Goal: Task Accomplishment & Management: Manage account settings

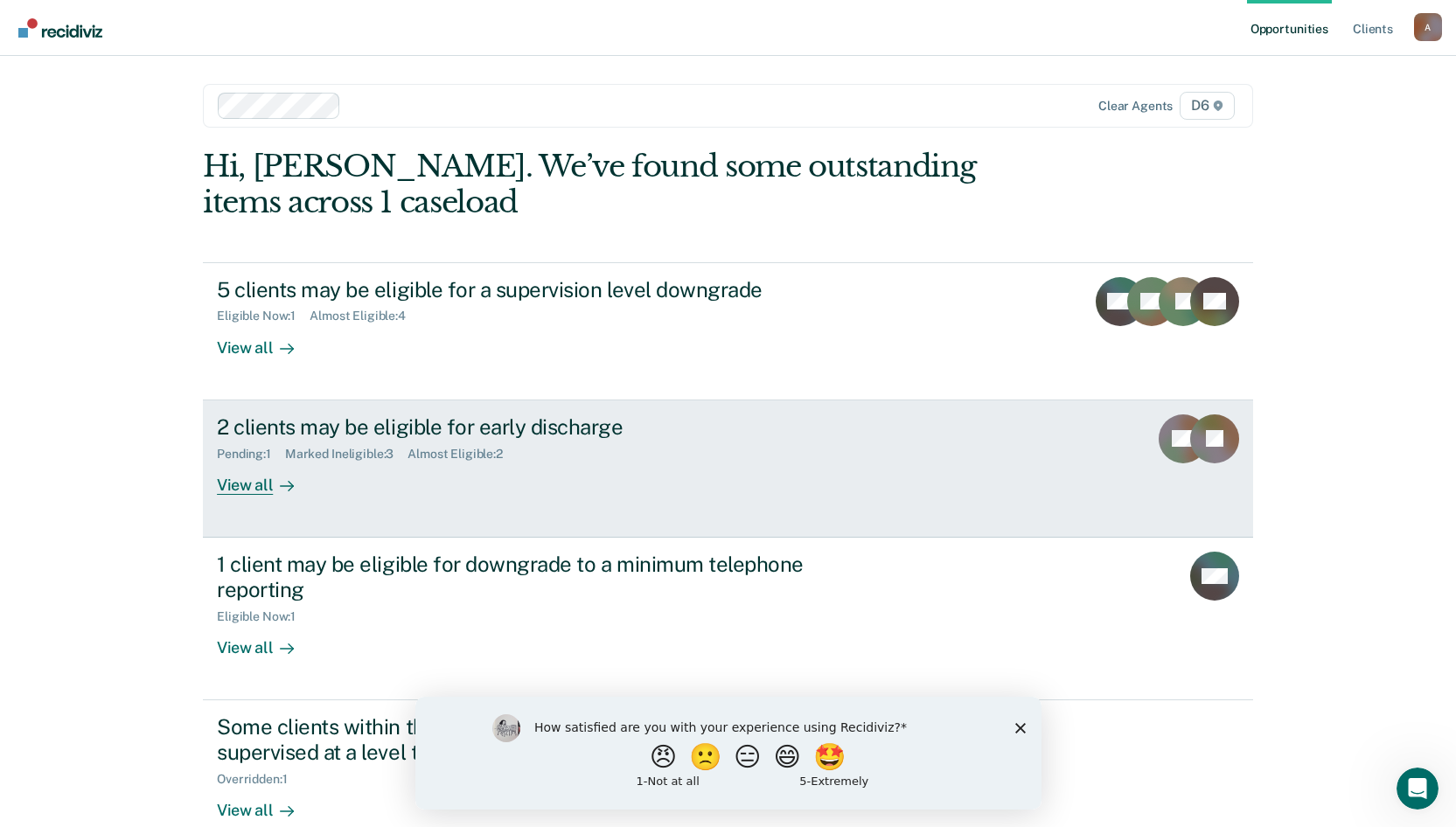
click at [247, 482] on div "View all" at bounding box center [265, 478] width 98 height 34
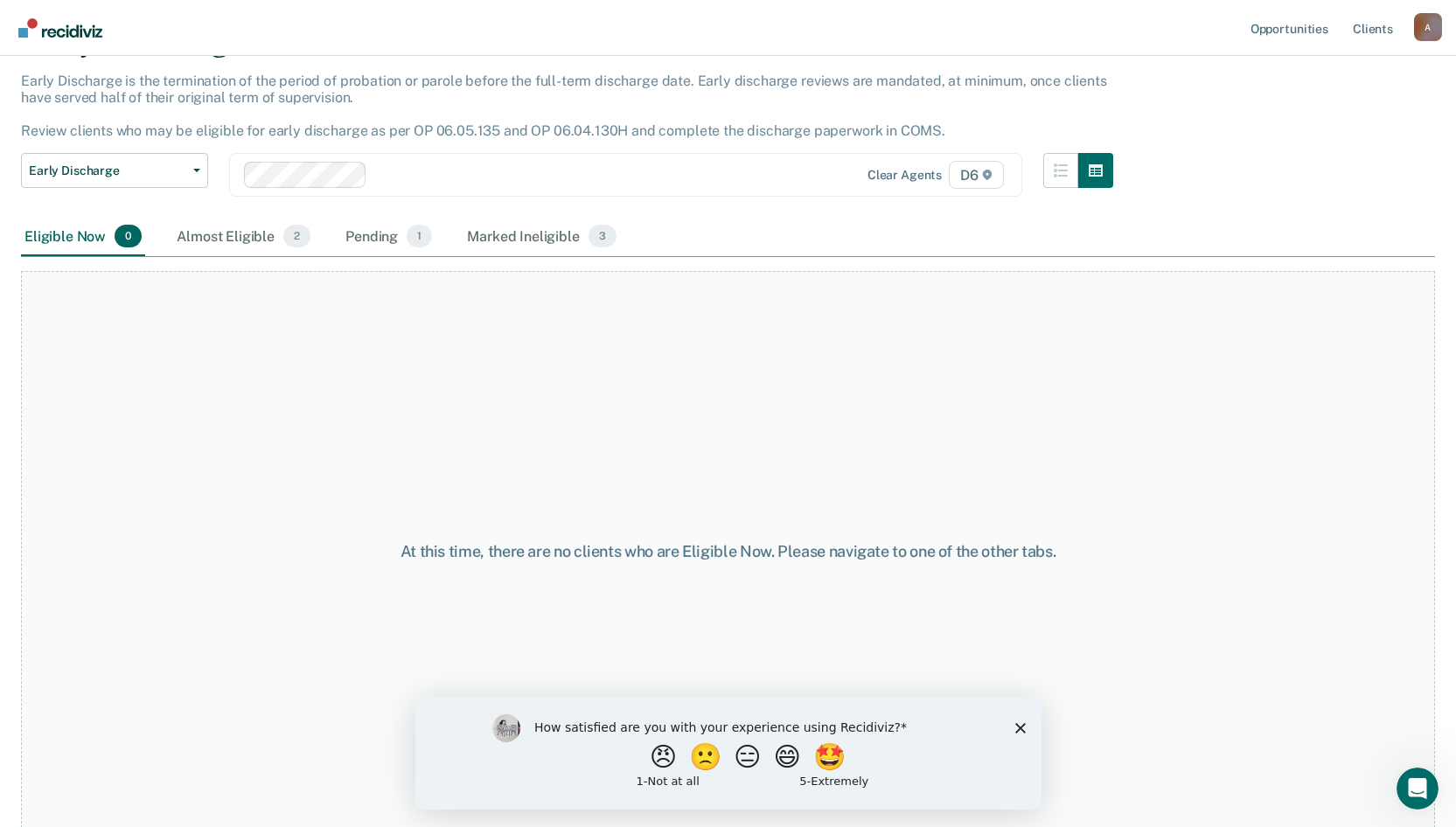
scroll to position [103, 0]
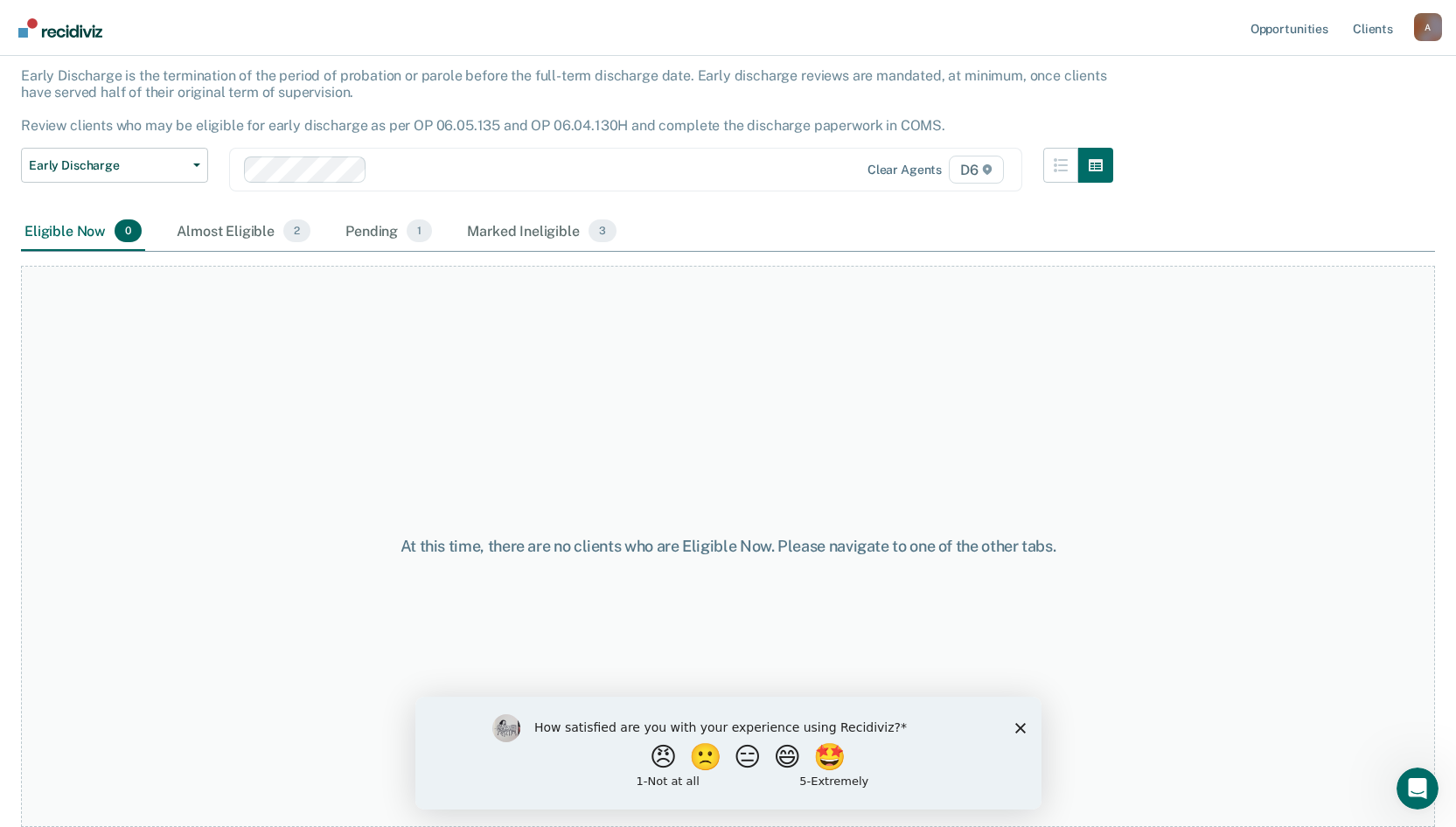
click at [1019, 729] on polygon "Close survey" at bounding box center [1020, 728] width 11 height 11
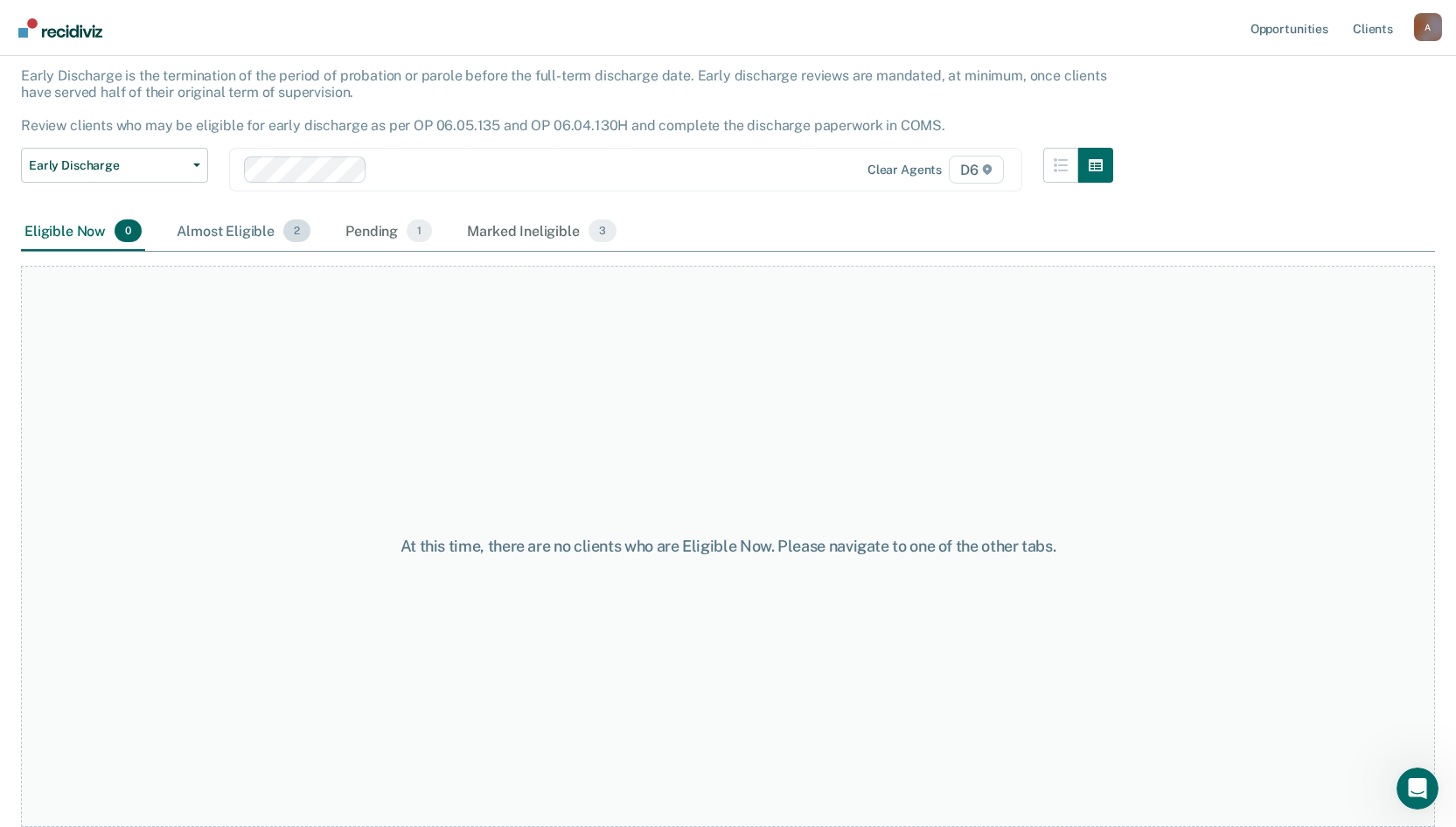
click at [260, 235] on div "Almost Eligible 2" at bounding box center [243, 231] width 140 height 38
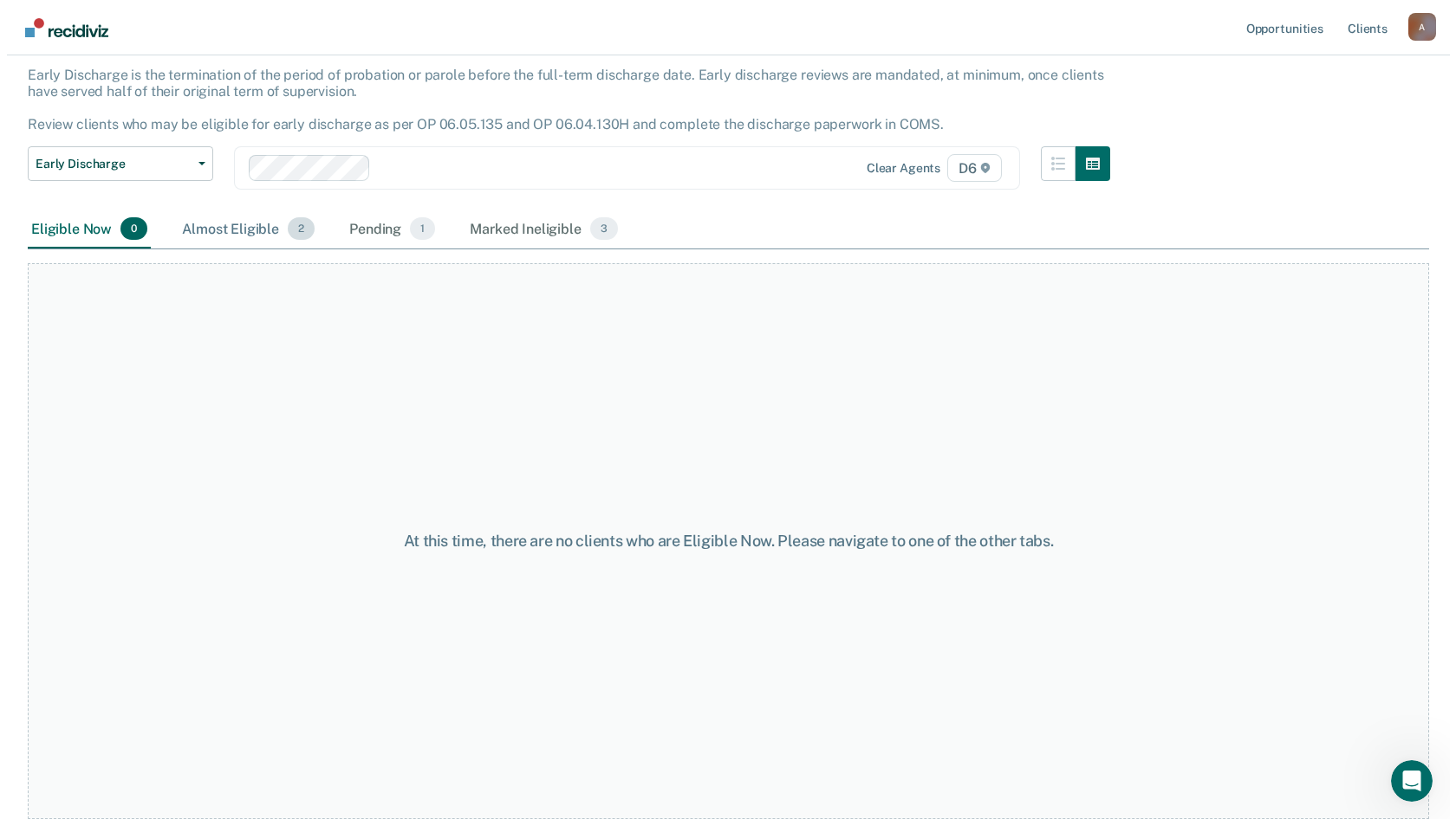
scroll to position [0, 0]
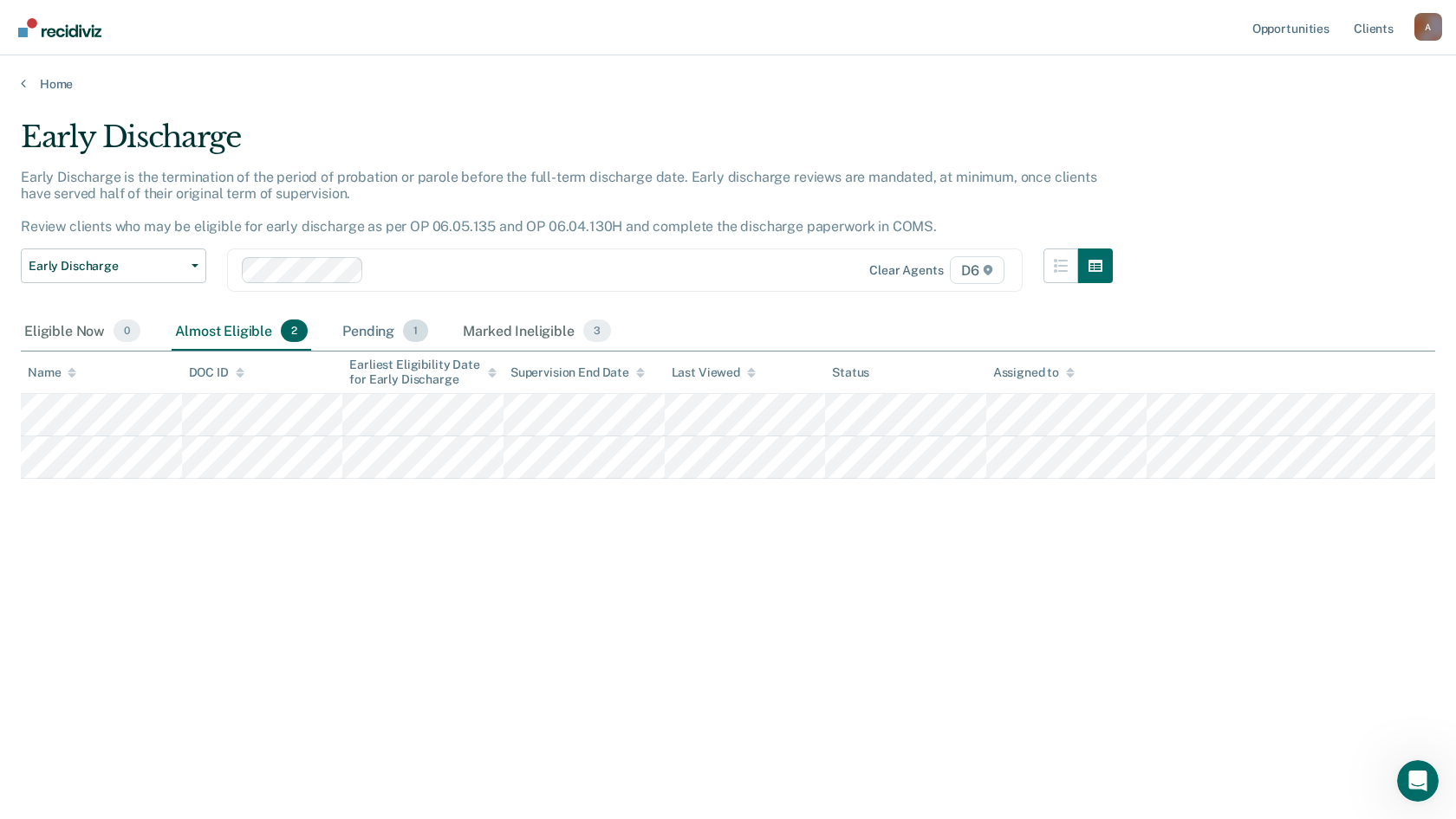
click at [362, 339] on div "Pending 1" at bounding box center [385, 332] width 93 height 38
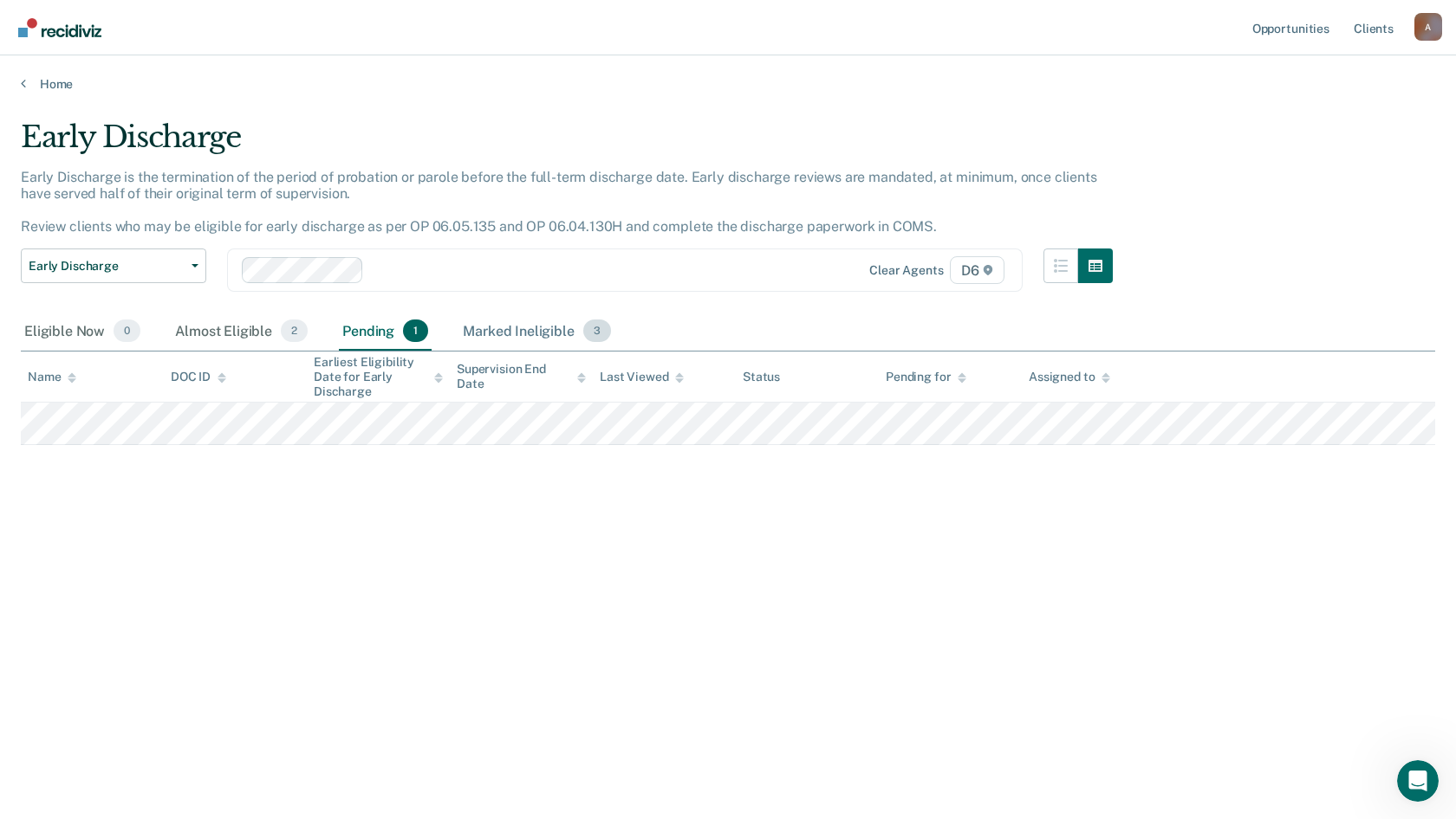
click at [505, 325] on div "Marked Ineligible 3" at bounding box center [536, 332] width 155 height 38
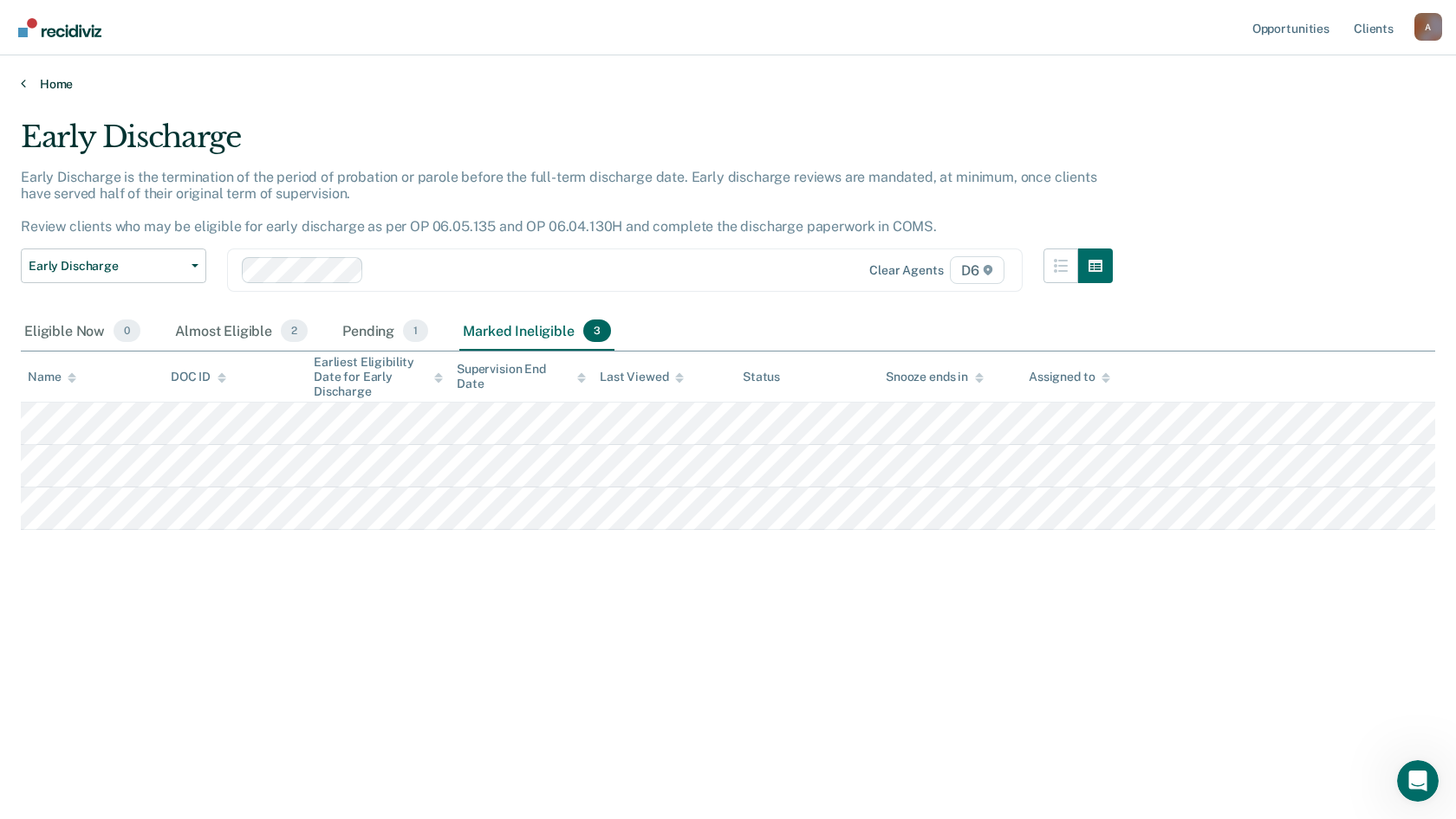
click at [54, 80] on link "Home" at bounding box center [727, 84] width 1414 height 16
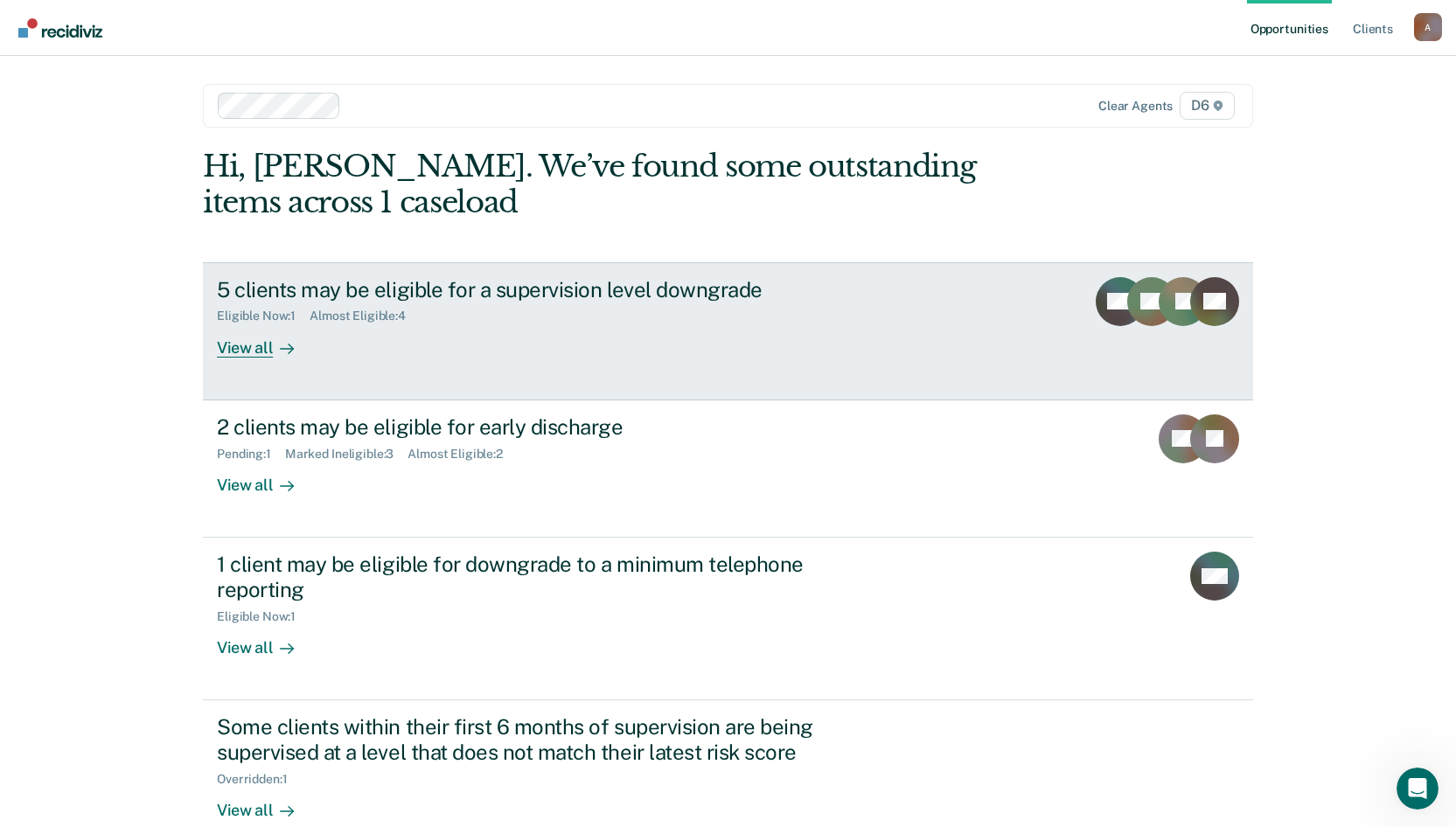
click at [245, 350] on div "View all" at bounding box center [265, 341] width 98 height 34
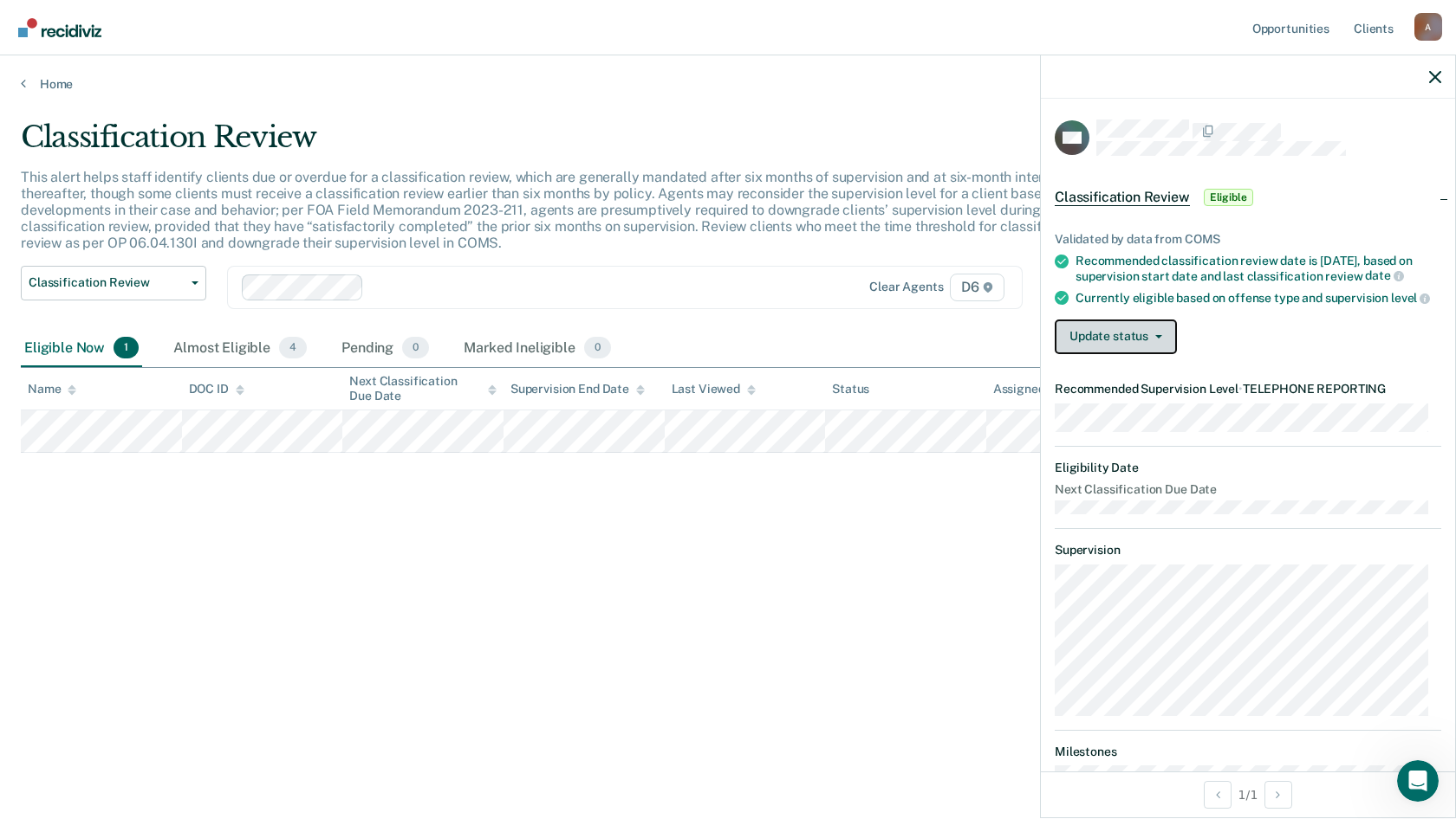
click at [1153, 346] on button "Update status" at bounding box center [1115, 337] width 122 height 35
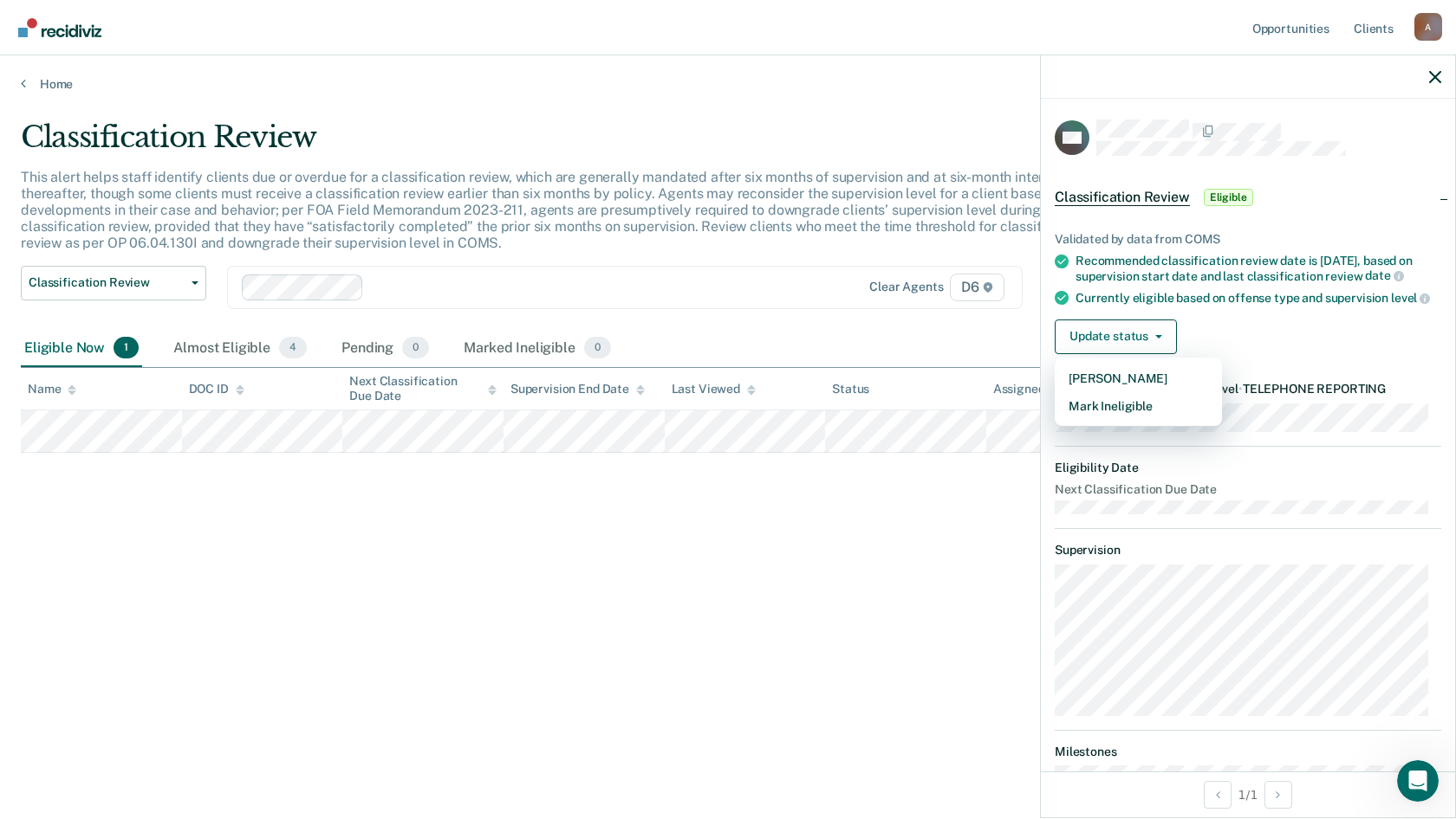
click at [923, 344] on div "Eligible Now 1 Almost Eligible 4 Pending 0 Marked Ineligible 0" at bounding box center [727, 349] width 1414 height 39
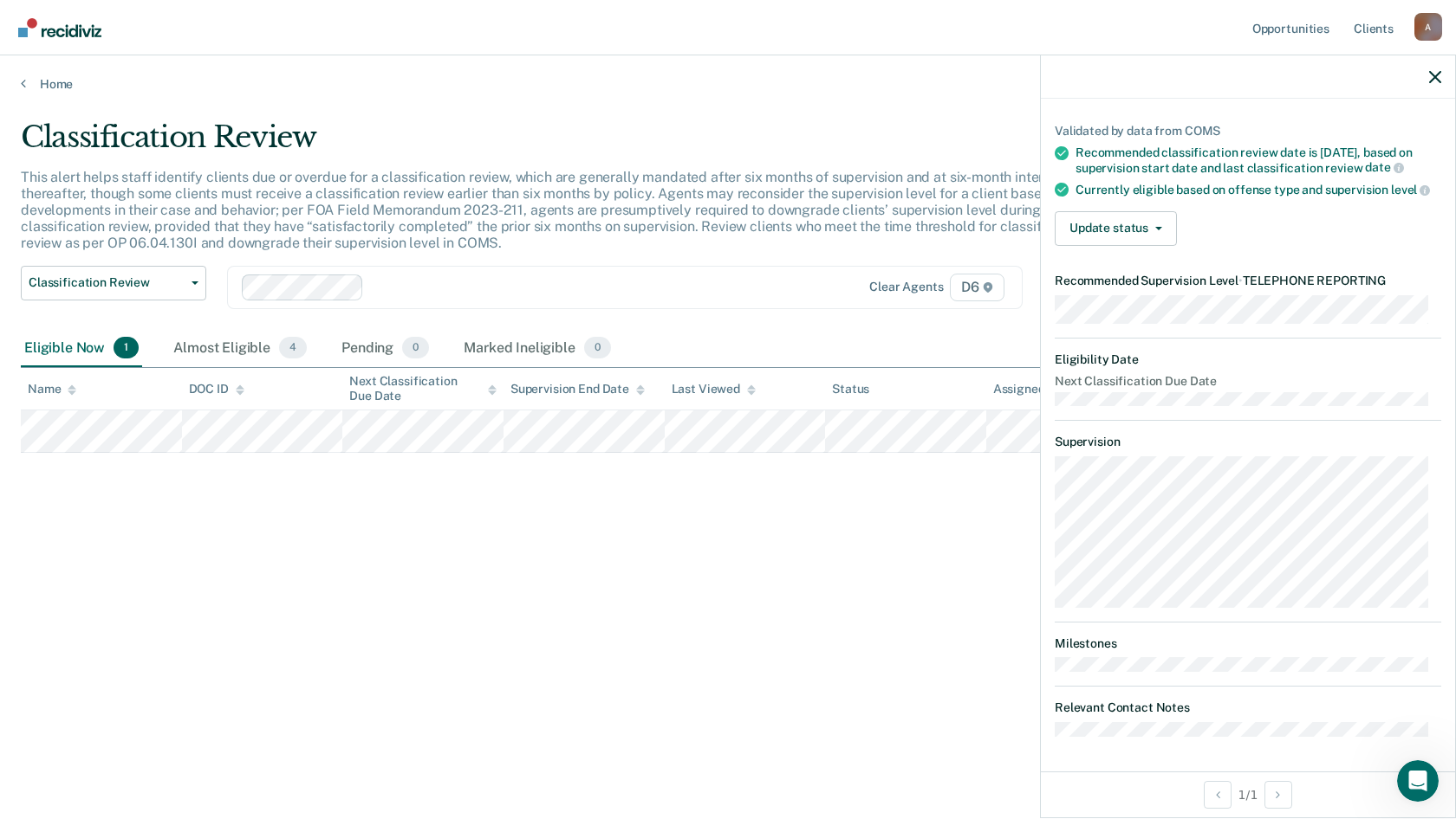
scroll to position [121, 0]
click at [1114, 232] on button "Update status" at bounding box center [1115, 228] width 122 height 35
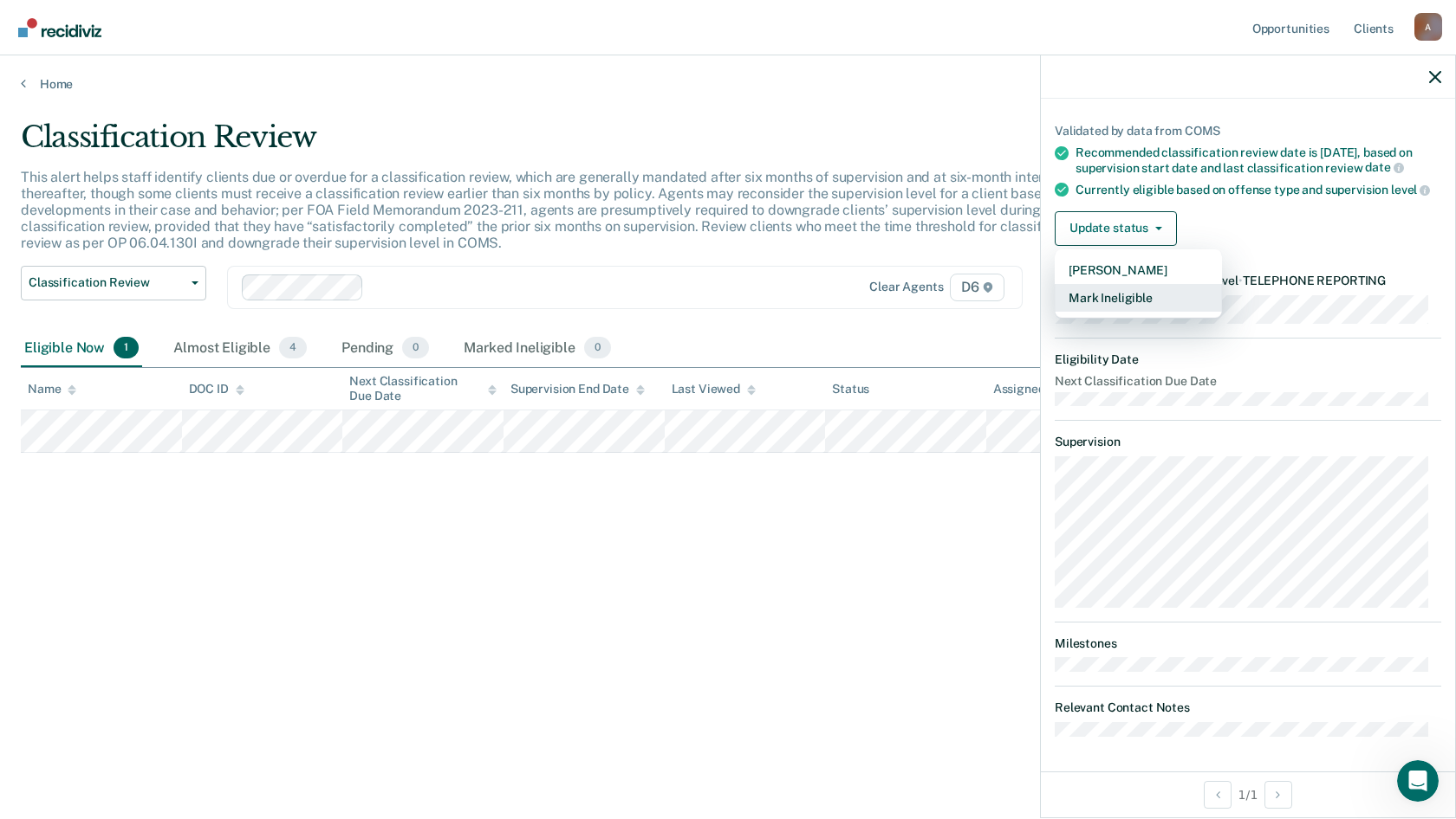
click at [1110, 294] on button "Mark Ineligible" at bounding box center [1138, 298] width 168 height 27
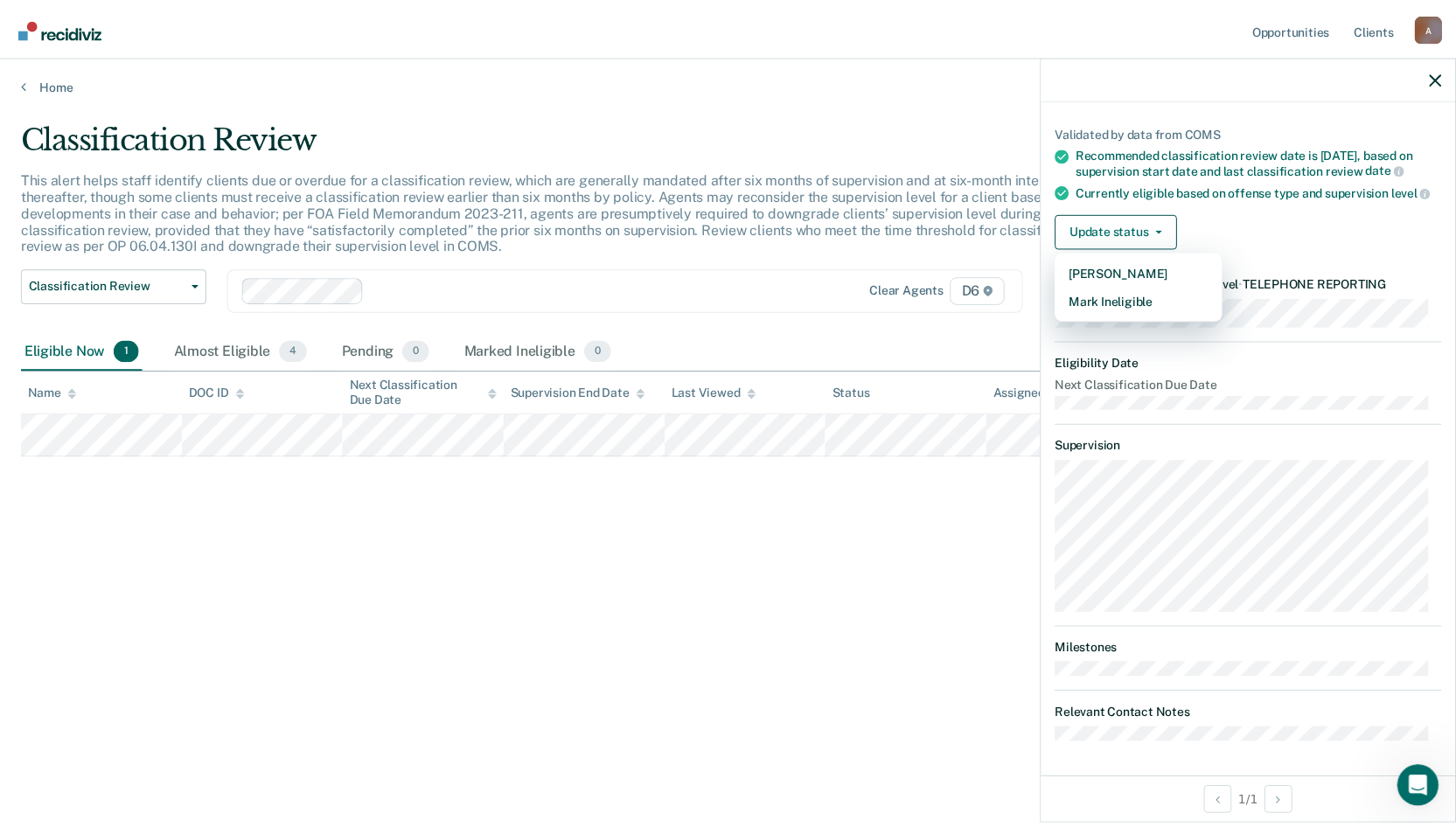
scroll to position [0, 0]
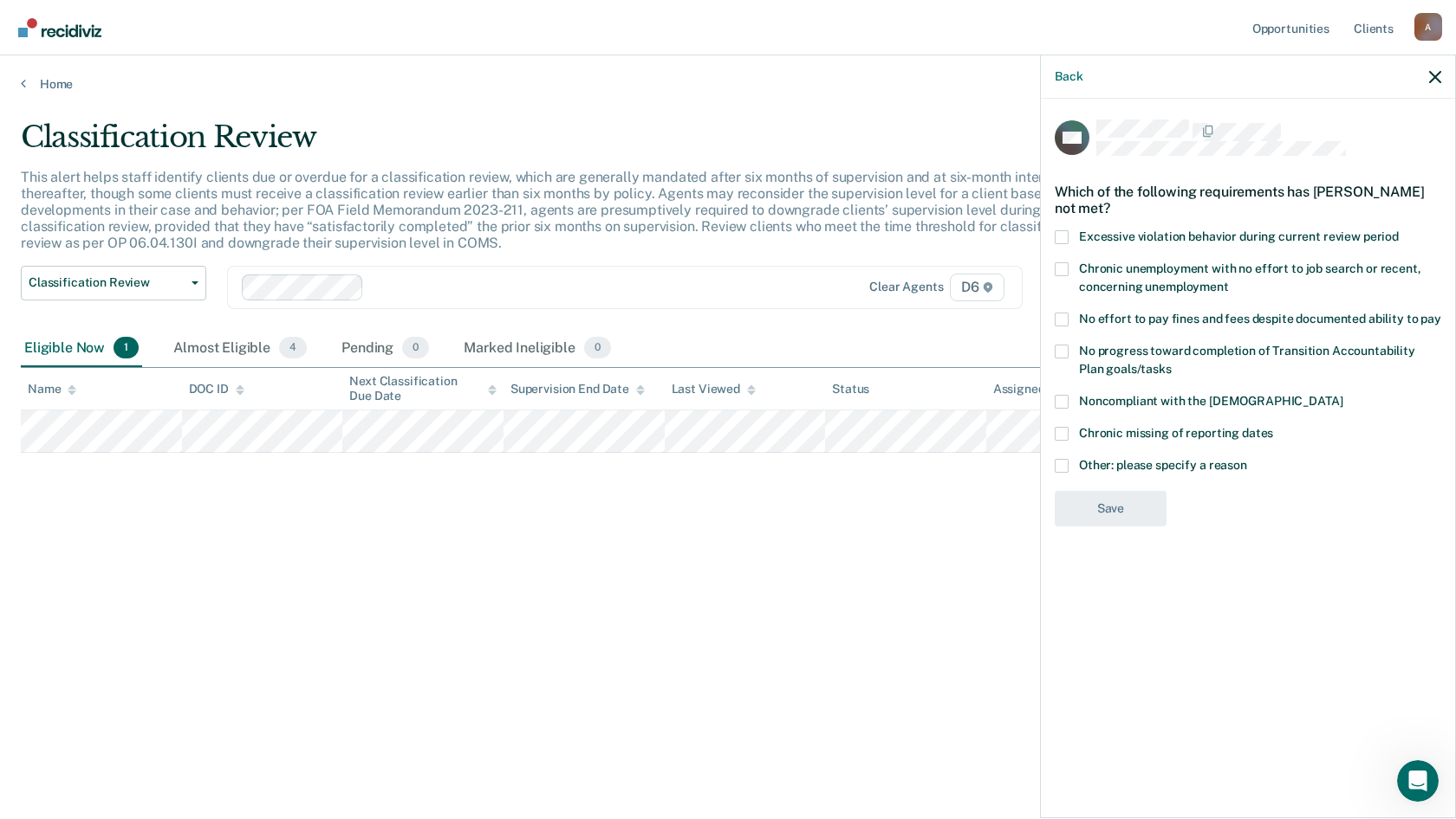
click at [1076, 461] on label "Other: please specify a reason" at bounding box center [1248, 468] width 387 height 19
click at [1247, 459] on input "Other: please specify a reason" at bounding box center [1247, 459] width 0 height 0
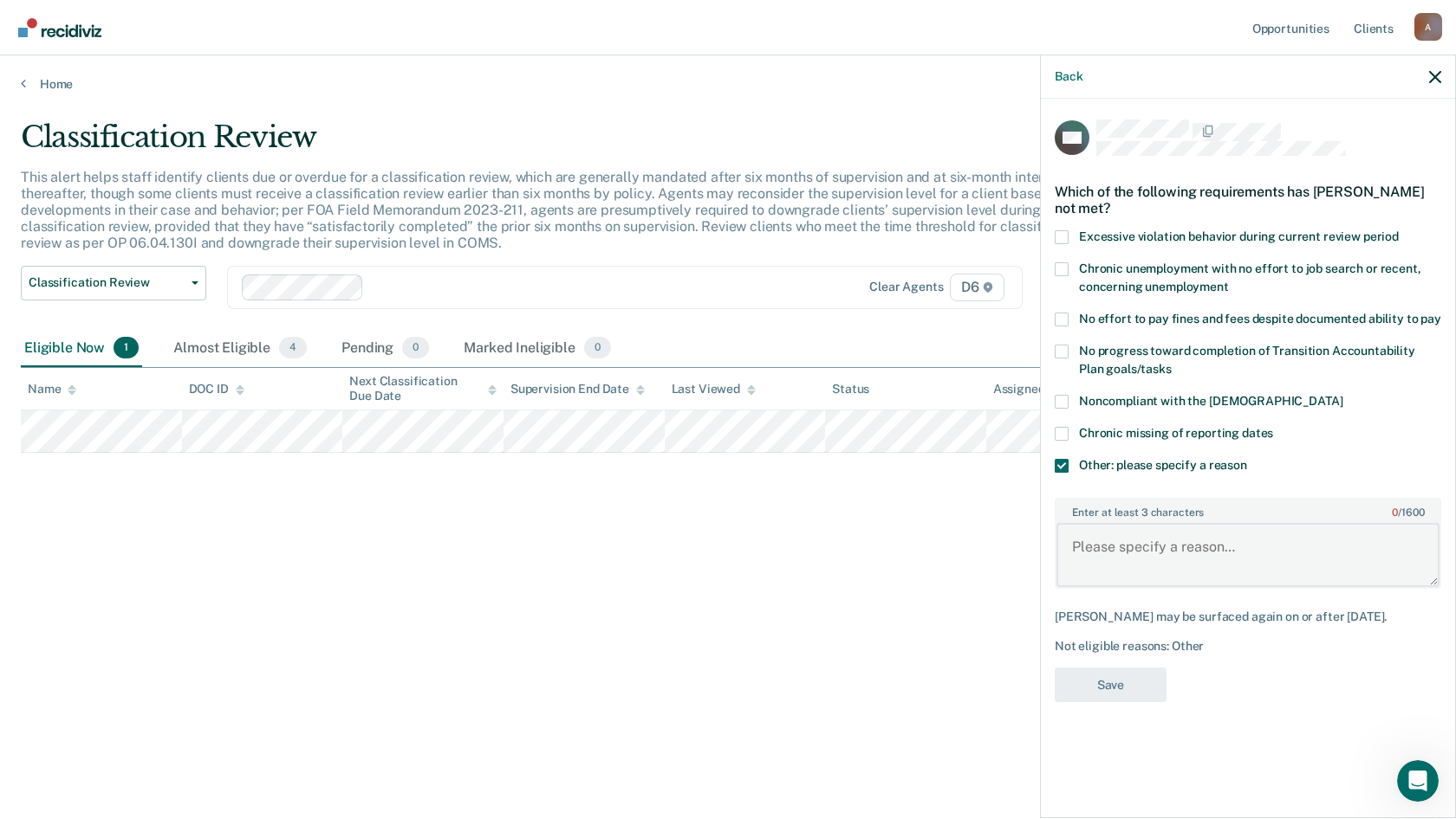
click at [1127, 543] on textarea "Enter at least 3 characters 0 / 1600" at bounding box center [1248, 555] width 383 height 64
type textarea "was only sentenced on [DATE]"
click at [1131, 688] on button "Save" at bounding box center [1110, 685] width 112 height 35
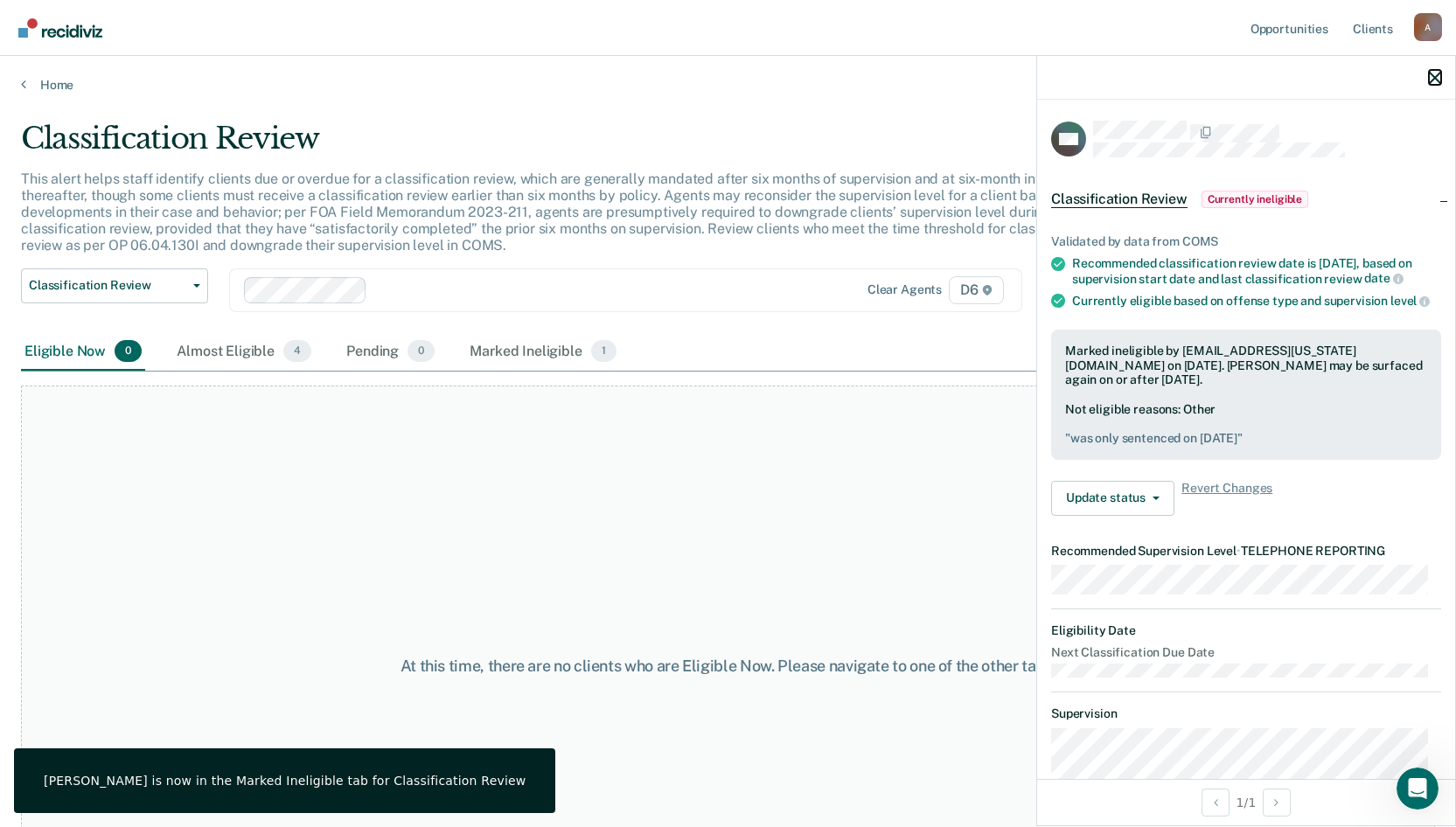
click at [1435, 74] on icon "button" at bounding box center [1435, 78] width 13 height 13
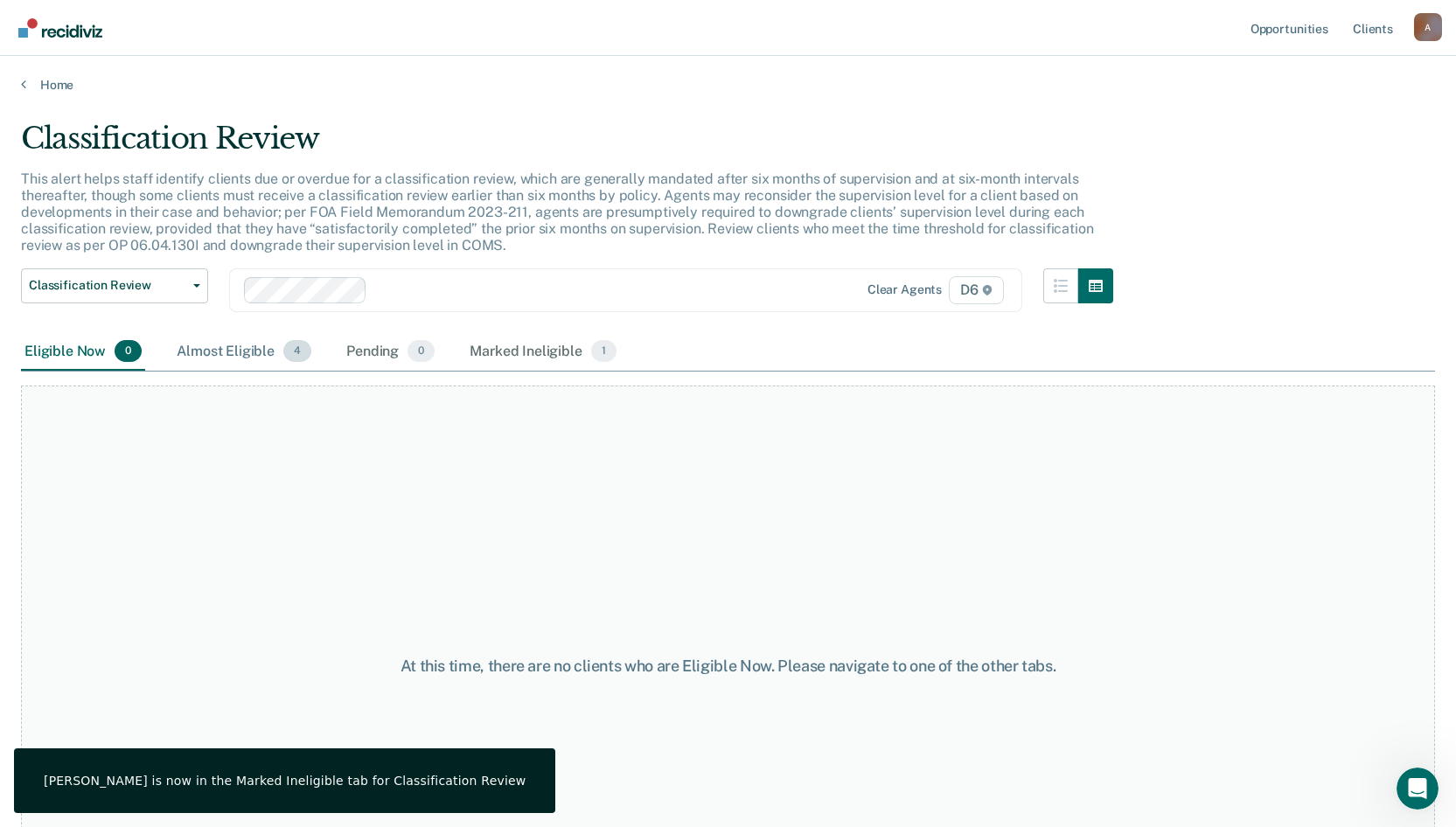
click at [241, 347] on div "Almost Eligible 4" at bounding box center [243, 352] width 141 height 38
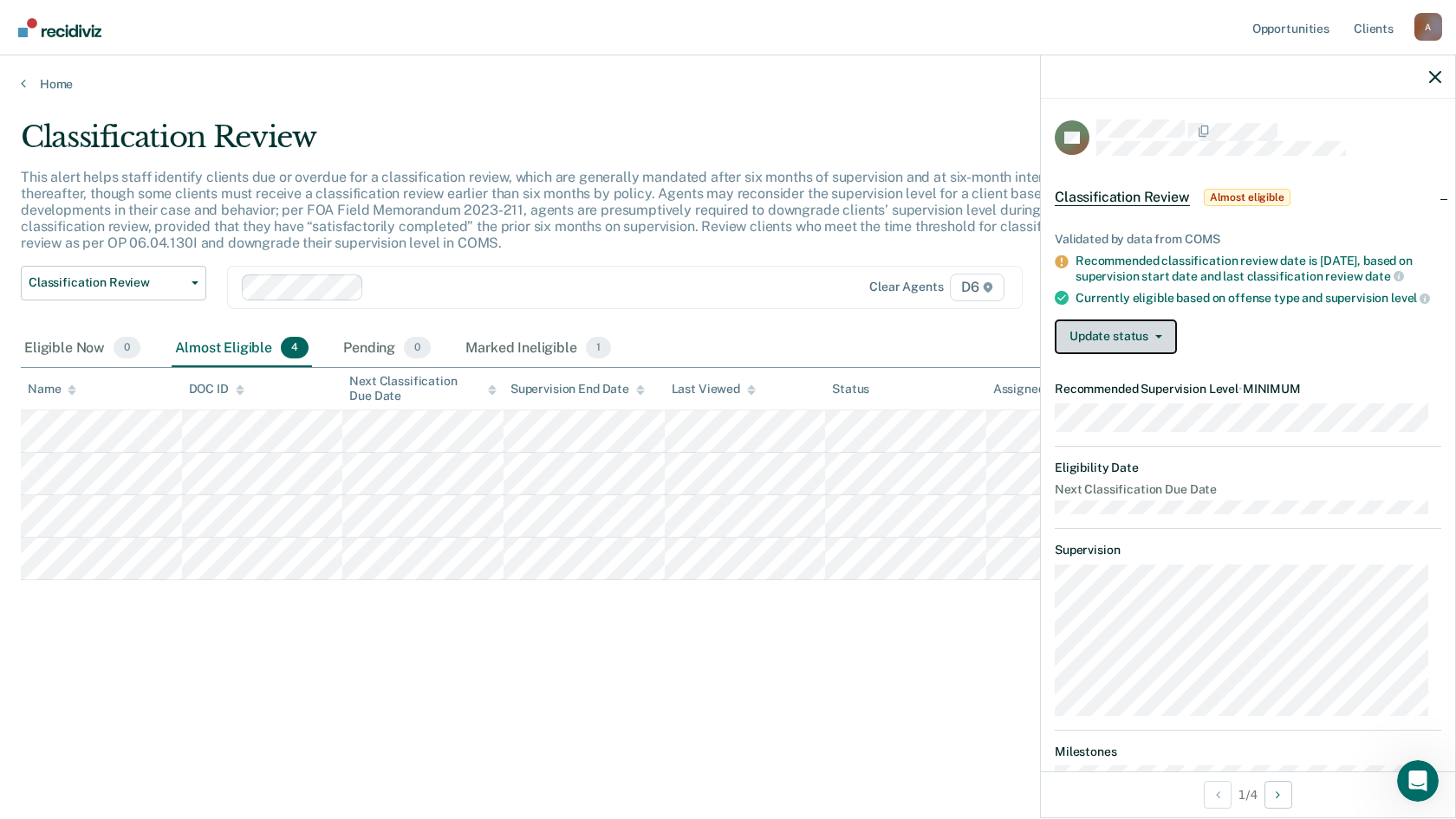
click at [1146, 348] on button "Update status" at bounding box center [1115, 337] width 122 height 35
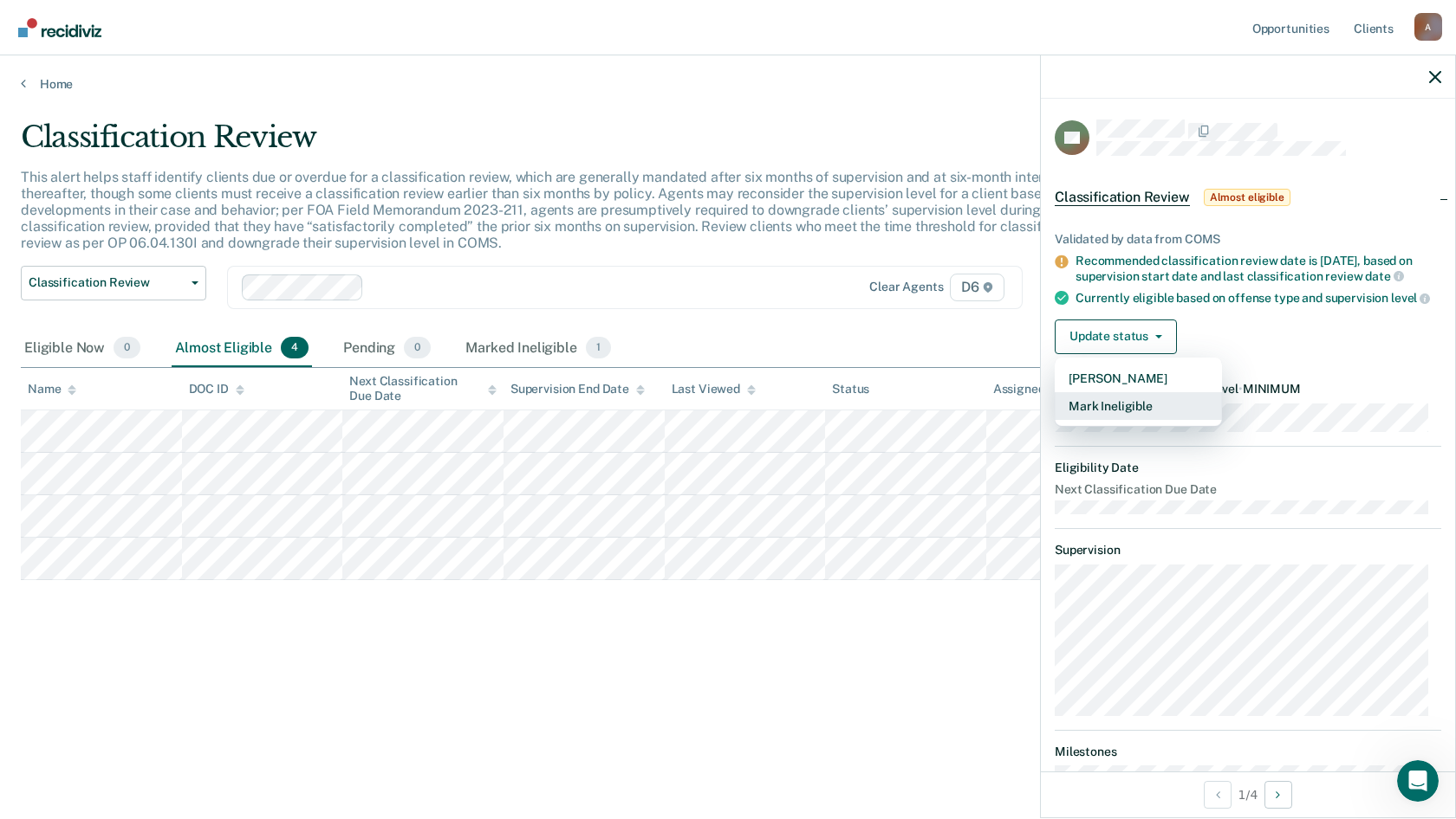
click at [1117, 415] on button "Mark Ineligible" at bounding box center [1138, 406] width 168 height 27
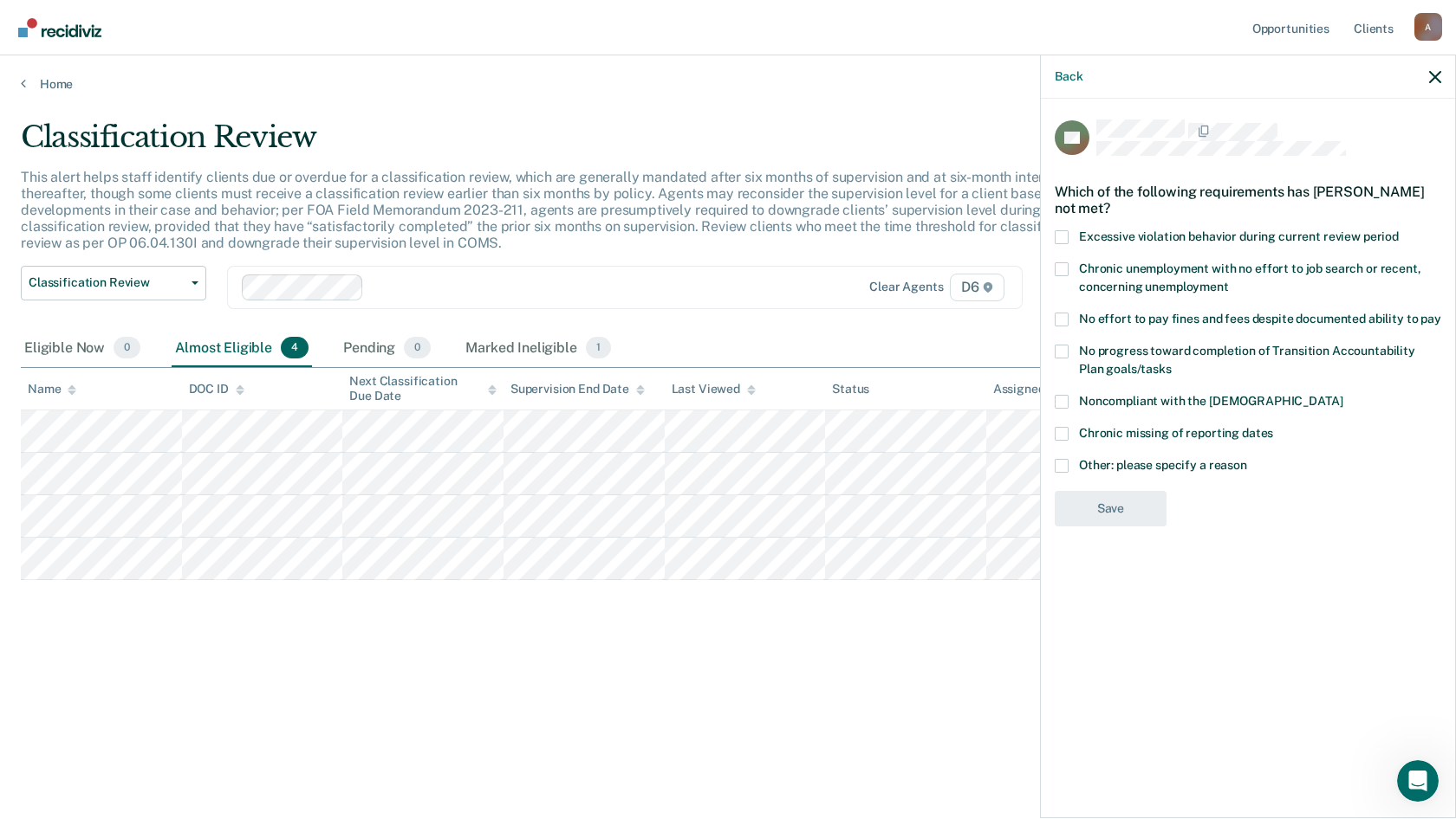
click at [1088, 234] on span "Excessive violation behavior during current review period" at bounding box center [1239, 237] width 320 height 14
click at [1398, 230] on input "Excessive violation behavior during current review period" at bounding box center [1398, 230] width 0 height 0
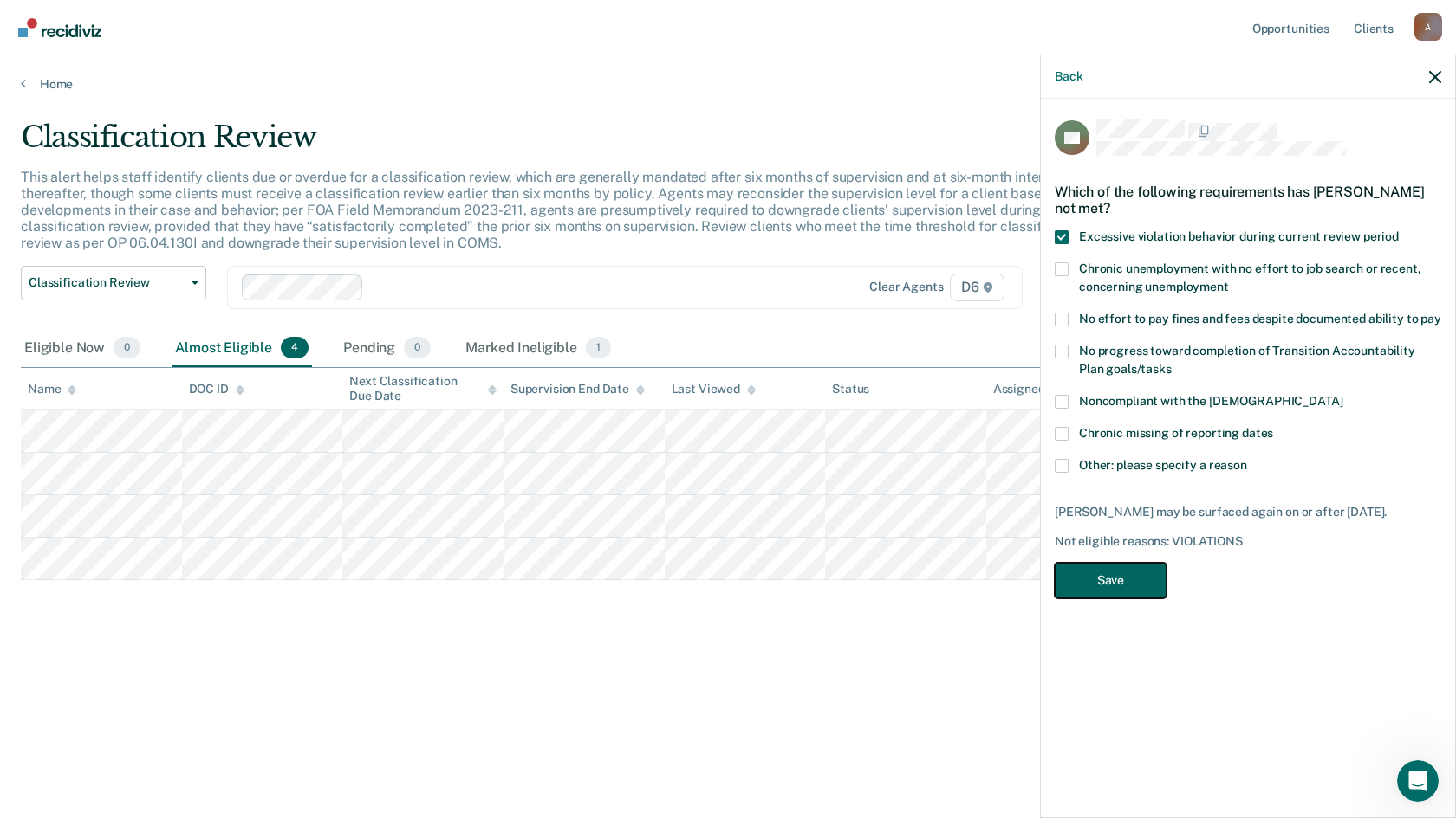
click at [1100, 569] on button "Save" at bounding box center [1110, 581] width 112 height 35
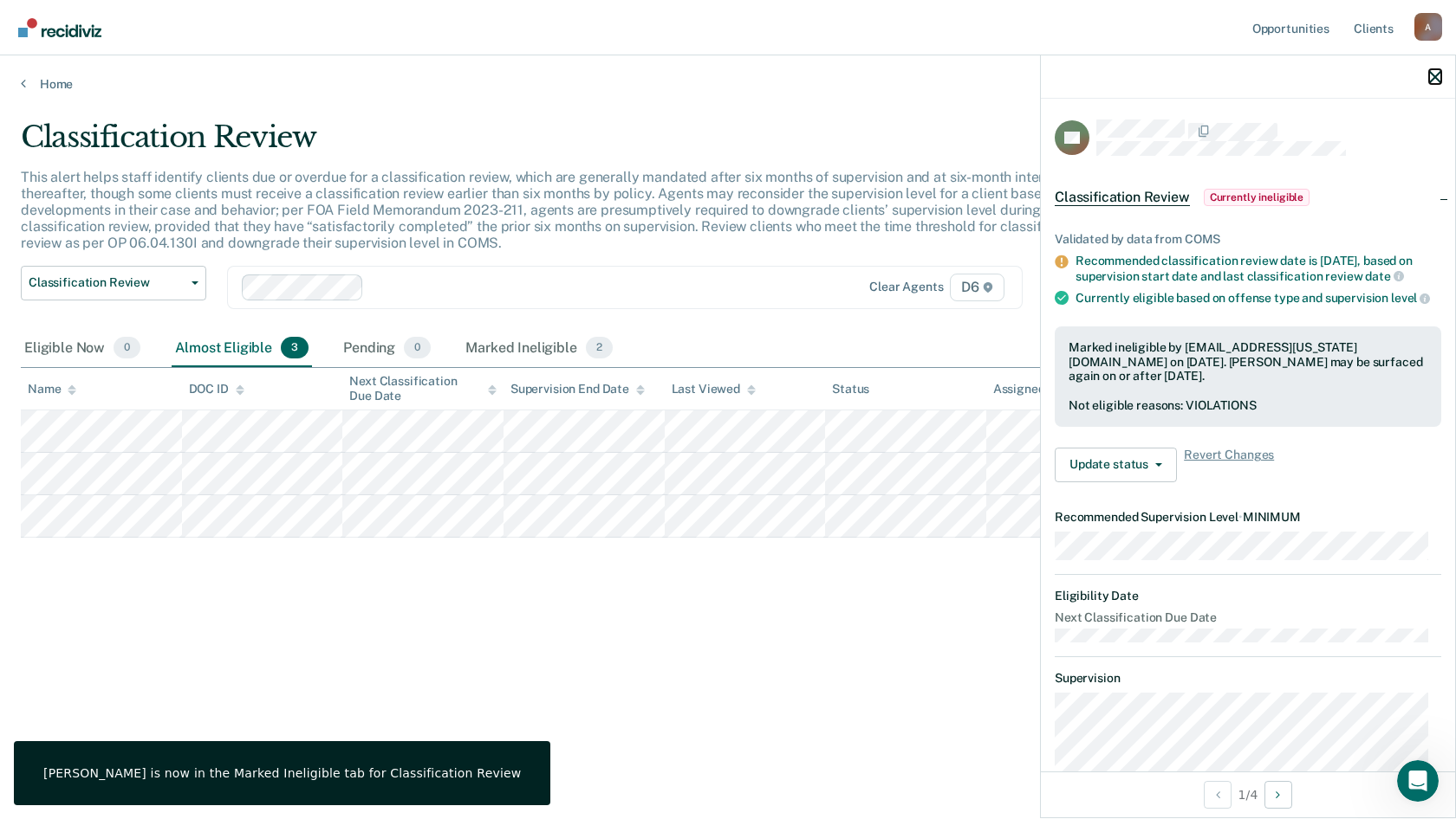
click at [1430, 73] on icon "button" at bounding box center [1435, 77] width 12 height 12
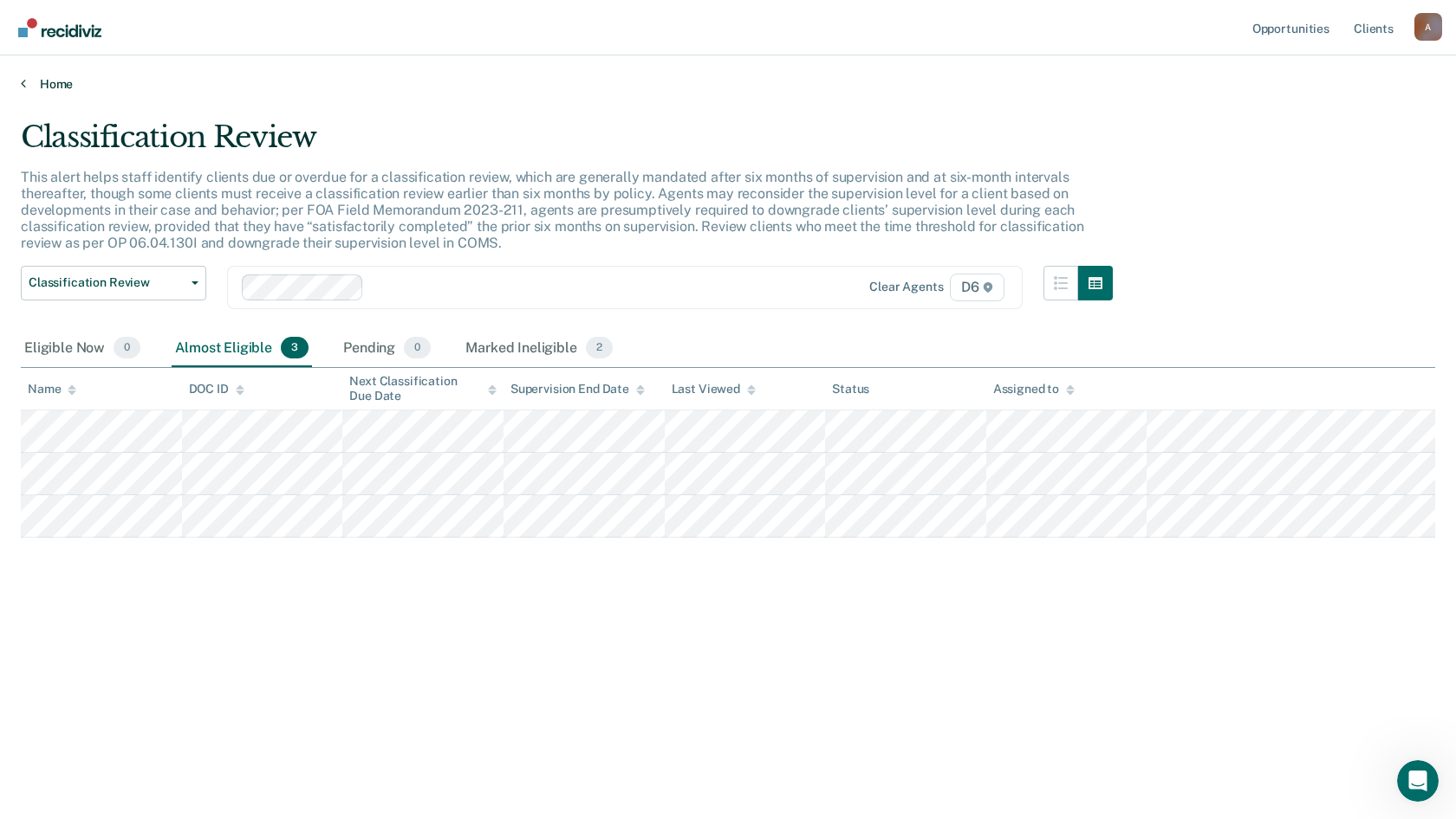
click at [37, 79] on link "Home" at bounding box center [727, 84] width 1414 height 16
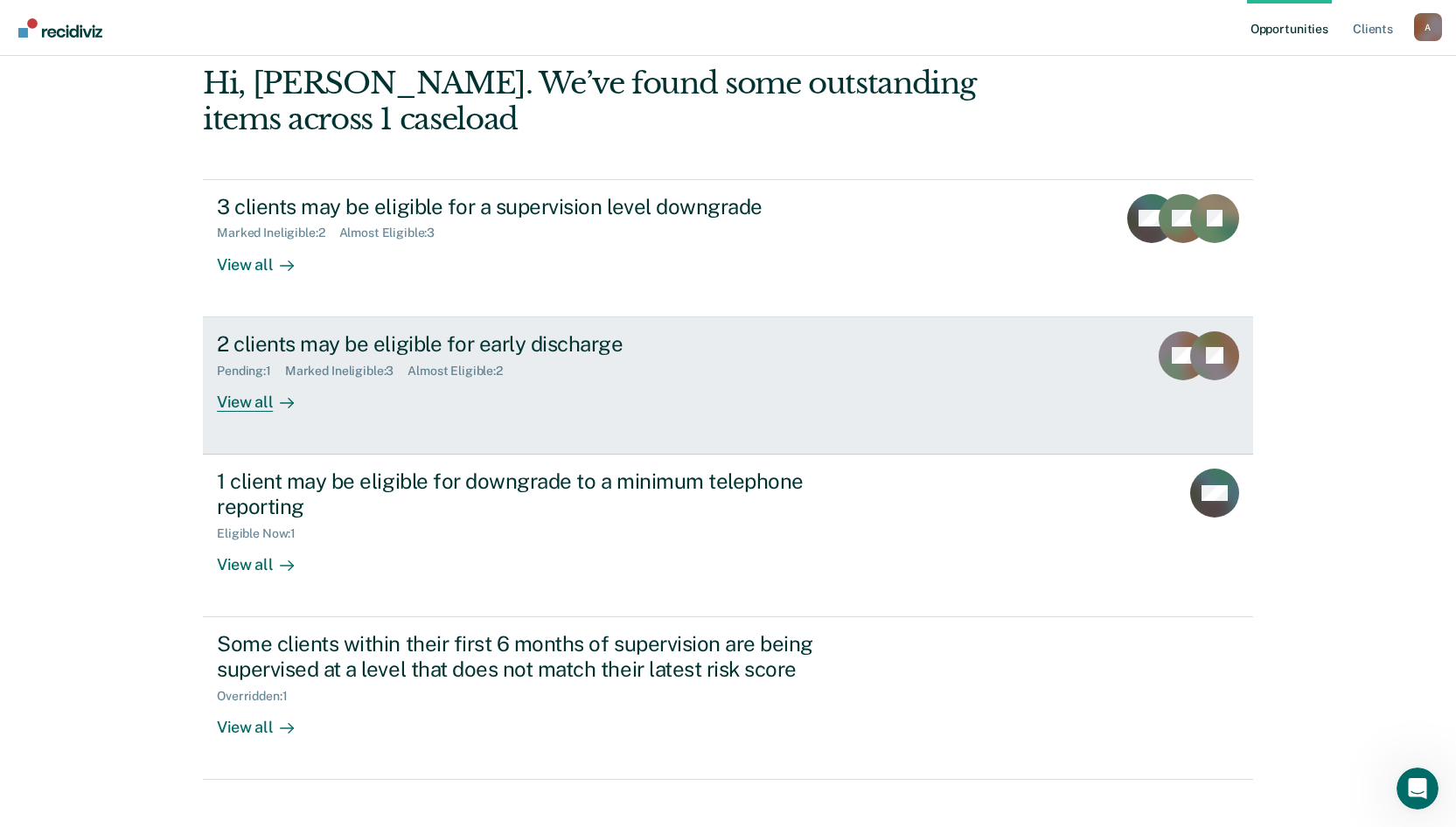
scroll to position [88, 0]
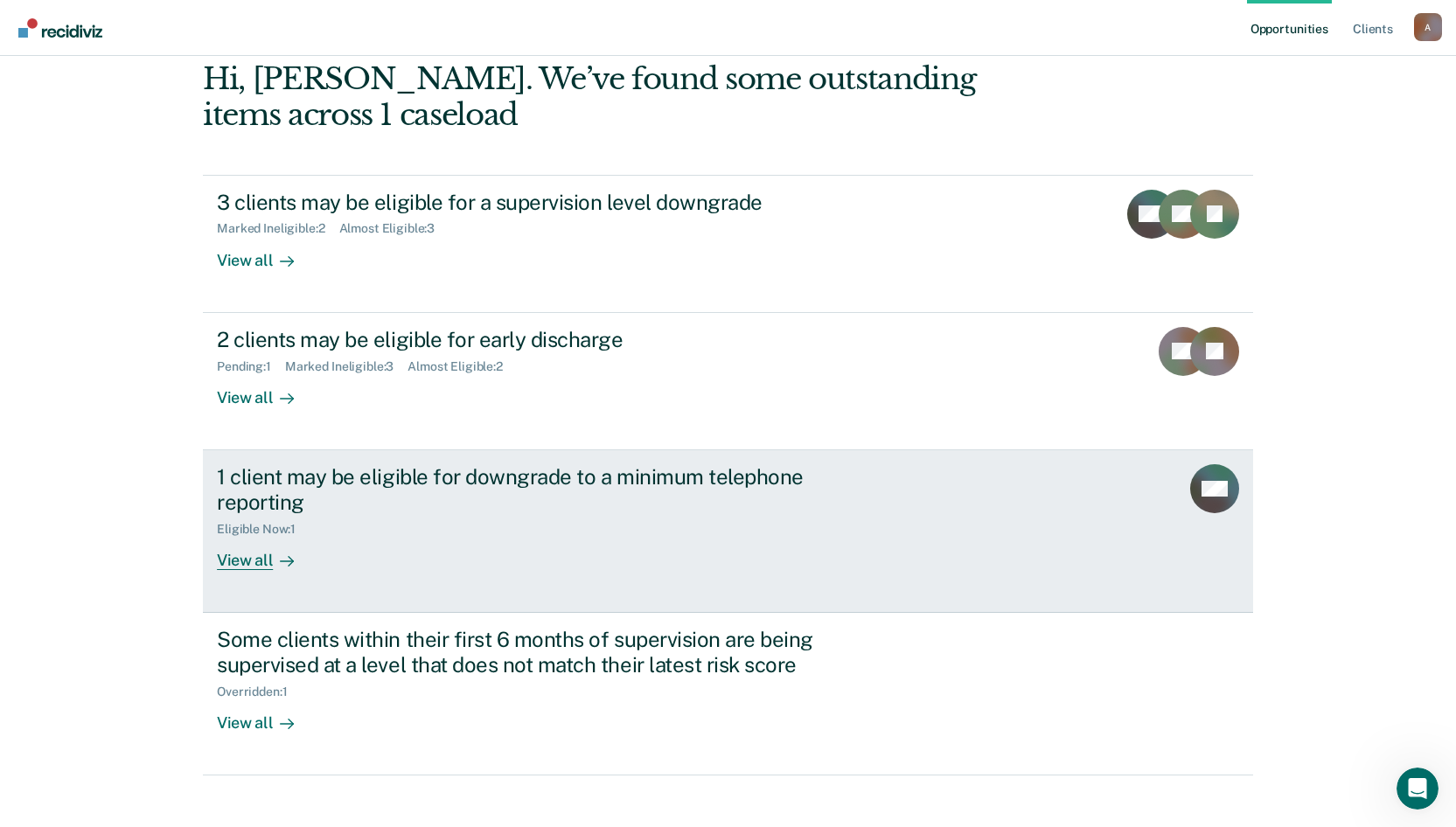
click at [237, 561] on div "View all" at bounding box center [265, 553] width 98 height 34
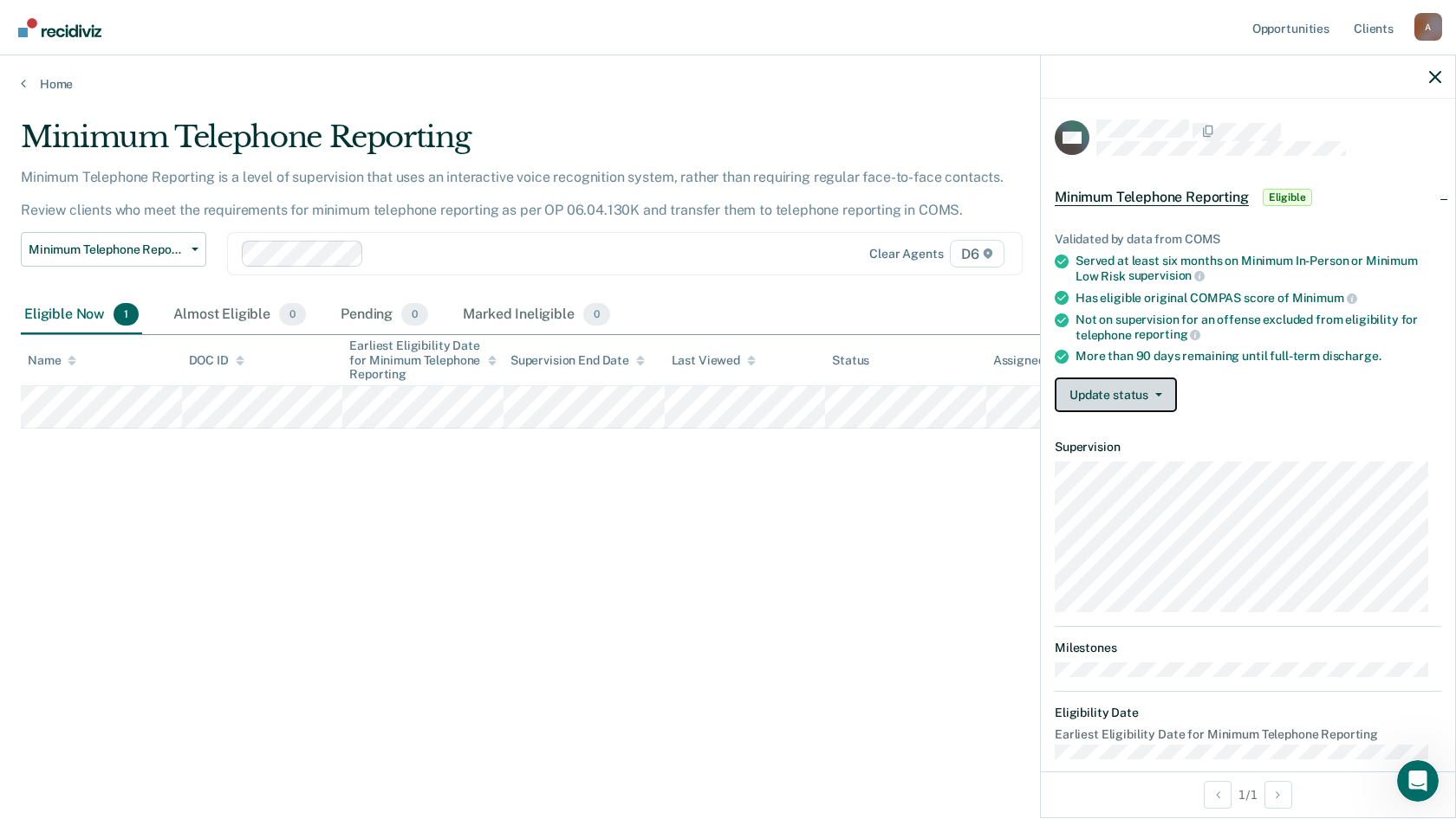
click at [1115, 398] on button "Update status" at bounding box center [1115, 394] width 122 height 35
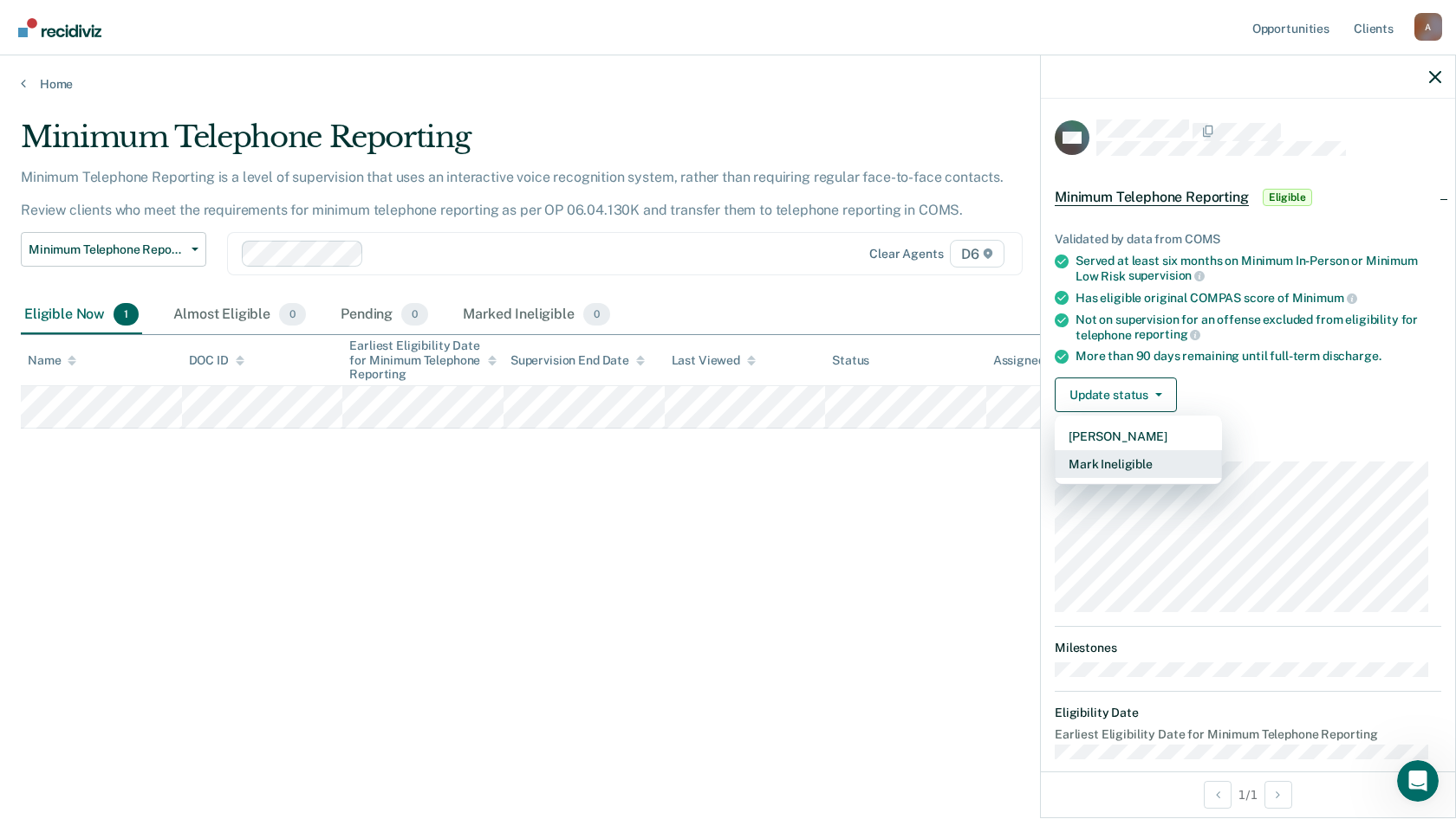
click at [1119, 460] on button "Mark Ineligible" at bounding box center [1138, 464] width 168 height 27
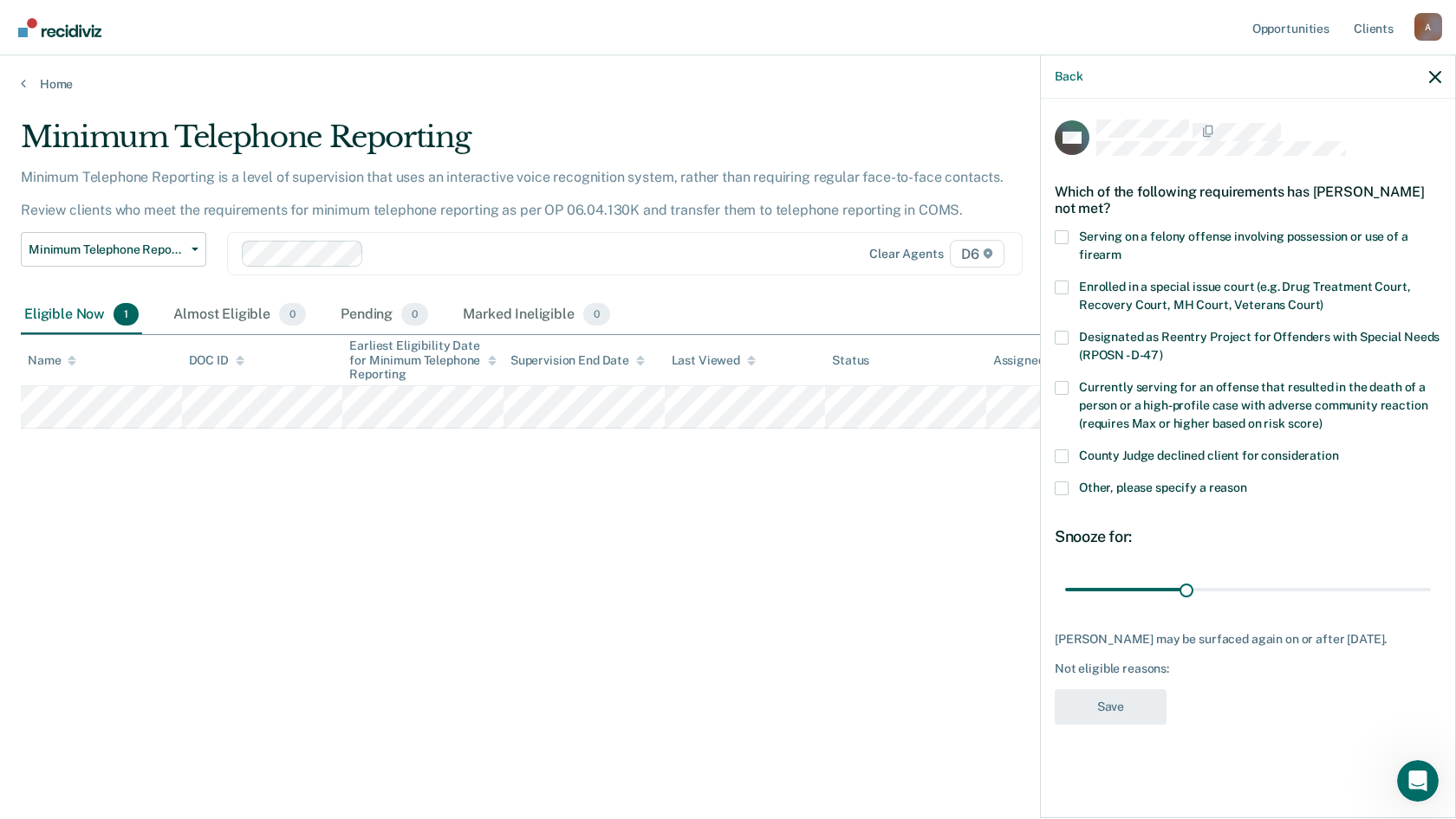
click at [1120, 460] on span "County Judge declined client for consideration" at bounding box center [1209, 456] width 260 height 14
click at [1339, 449] on input "County Judge declined client for consideration" at bounding box center [1339, 449] width 0 height 0
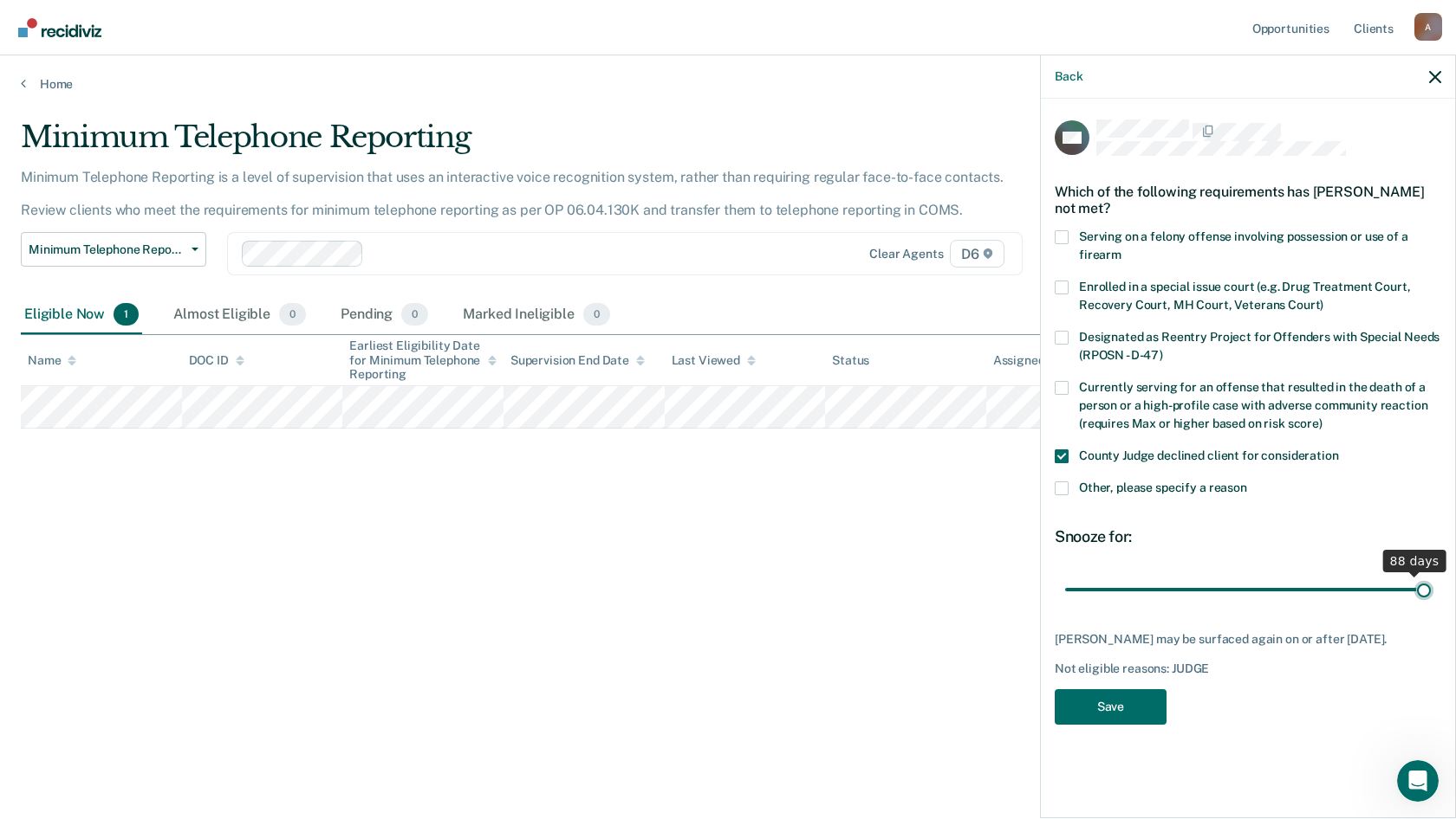
drag, startPoint x: 1190, startPoint y: 589, endPoint x: 1425, endPoint y: 602, distance: 235.4
type input "90"
click at [1430, 602] on input "range" at bounding box center [1248, 589] width 365 height 30
click at [1100, 697] on button "Save" at bounding box center [1110, 707] width 112 height 35
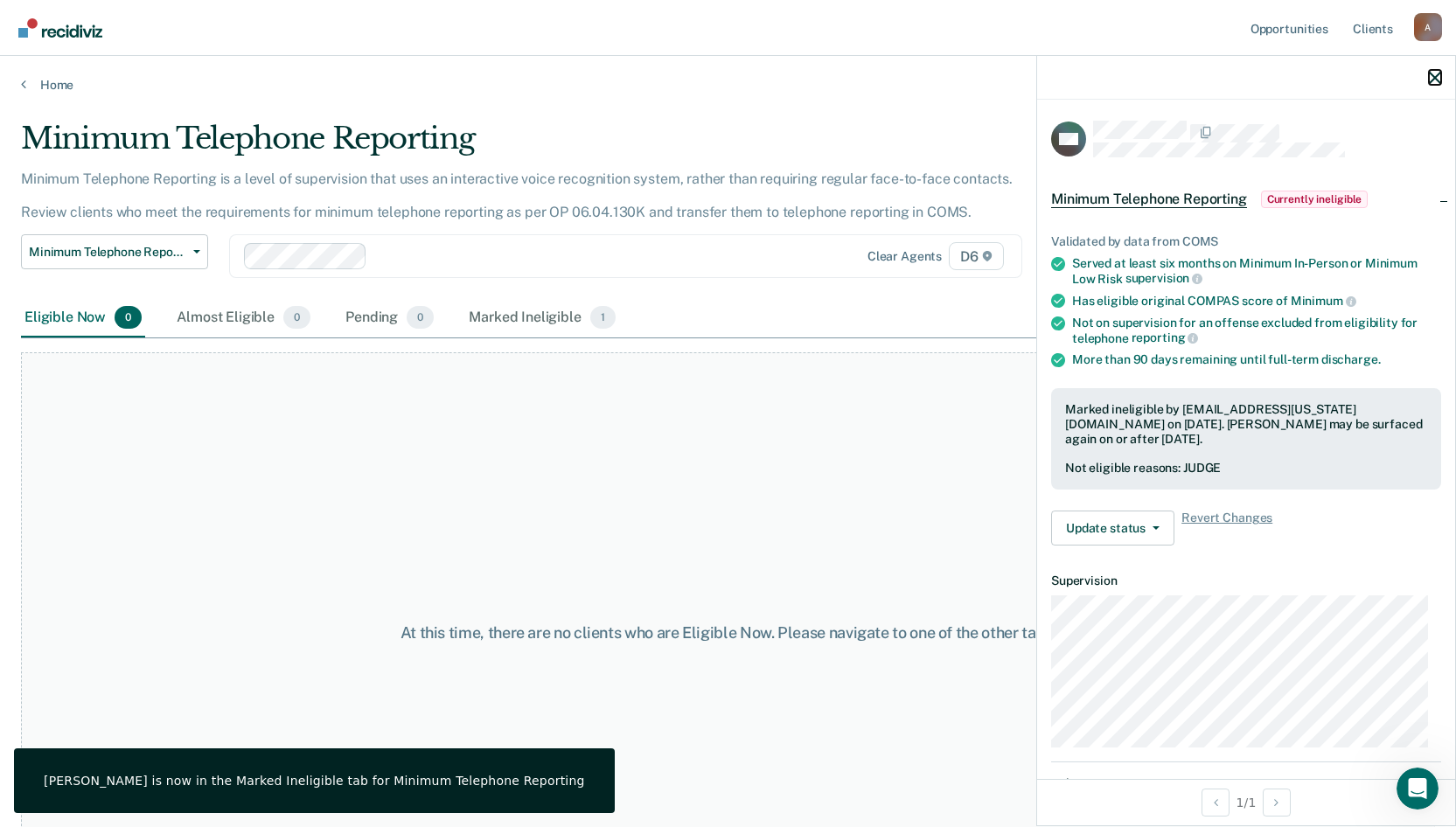
click at [1440, 74] on icon "button" at bounding box center [1435, 78] width 13 height 13
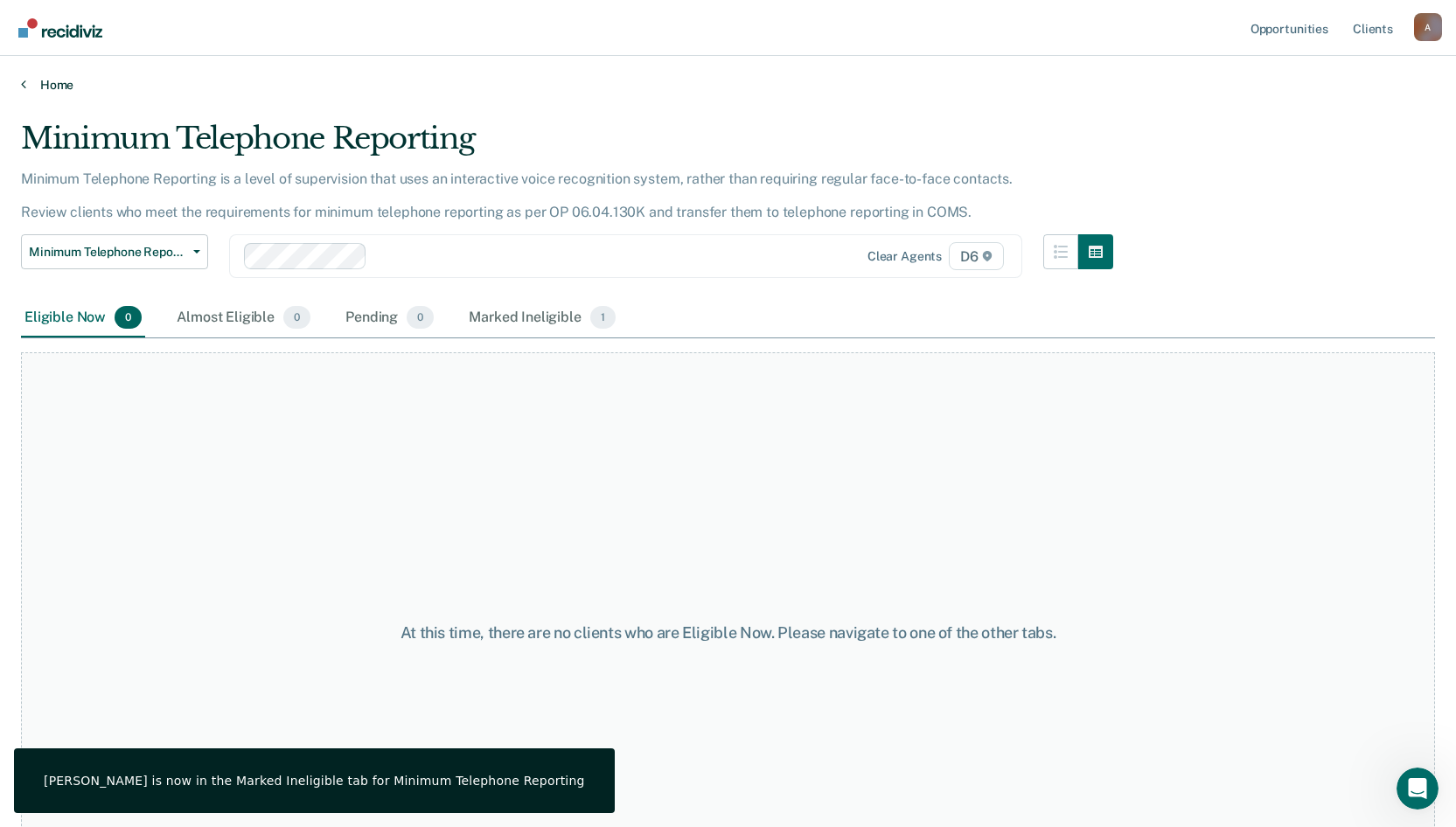
click at [63, 81] on link "Home" at bounding box center [728, 85] width 1414 height 16
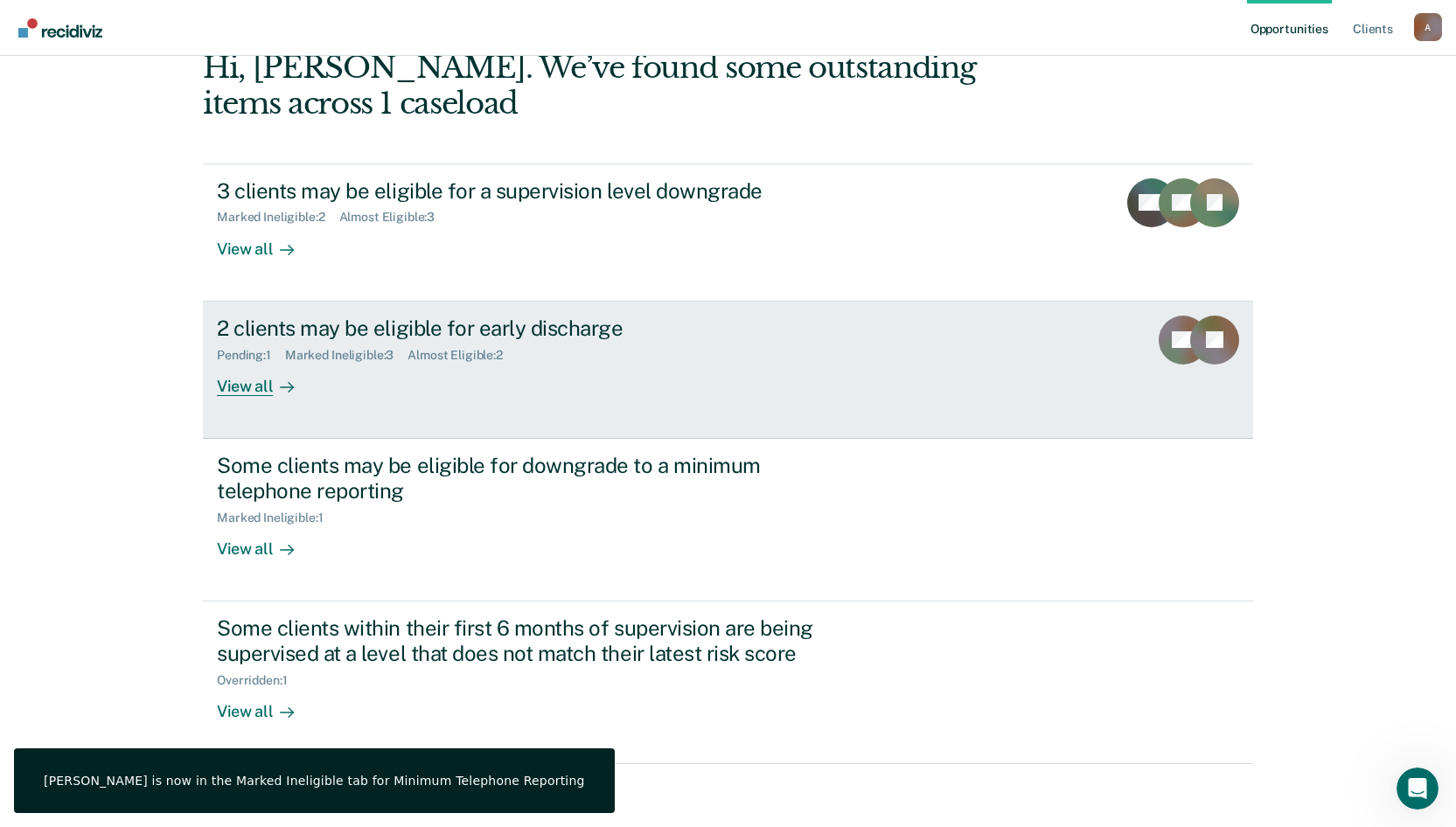
scroll to position [106, 0]
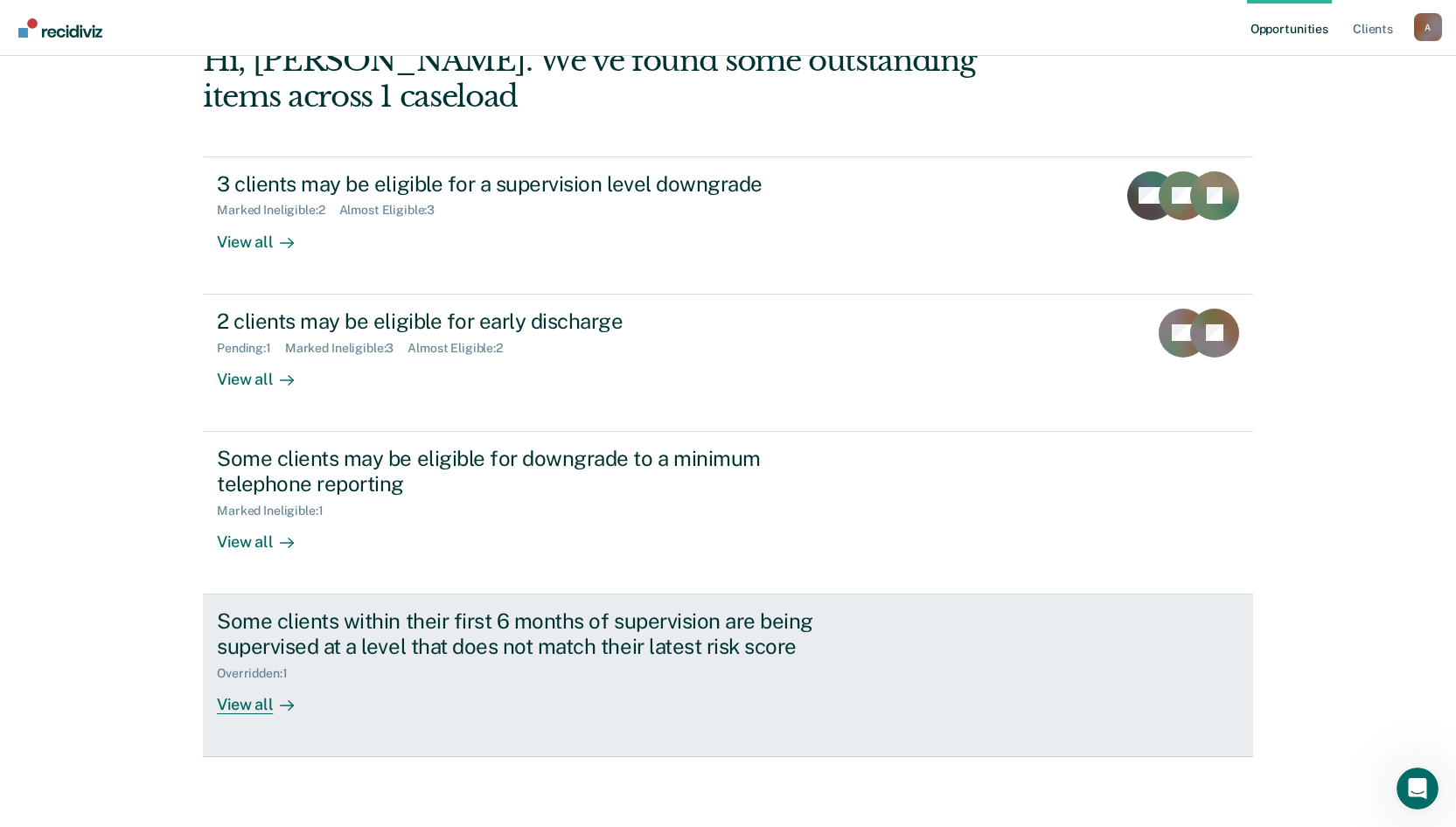
click at [408, 627] on div "Some clients within their first 6 months of supervision are being supervised at…" at bounding box center [524, 634] width 614 height 51
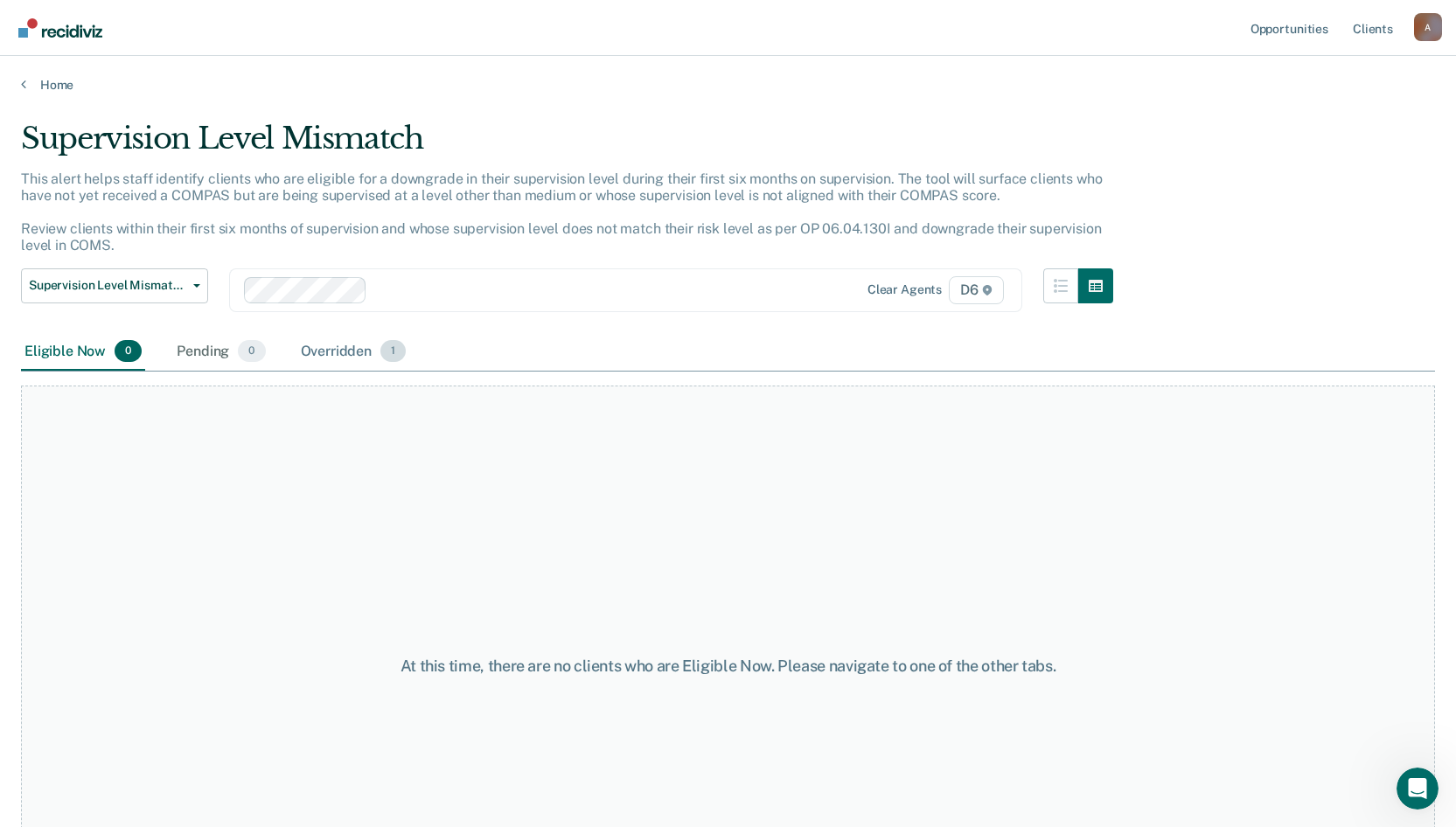
click at [320, 348] on div "Overridden 1" at bounding box center [353, 352] width 113 height 38
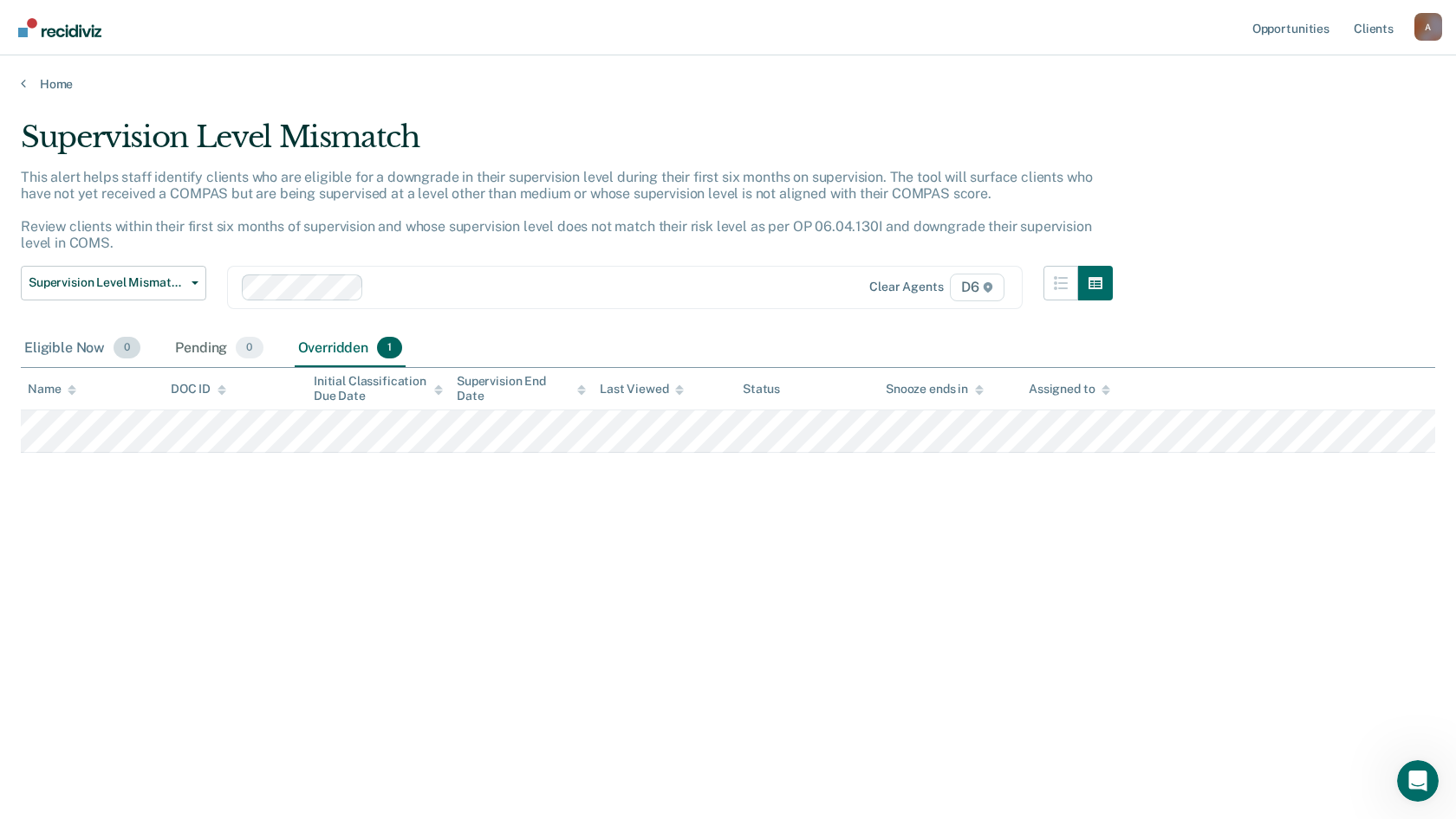
click at [73, 339] on div "Eligible Now 0" at bounding box center [82, 348] width 123 height 38
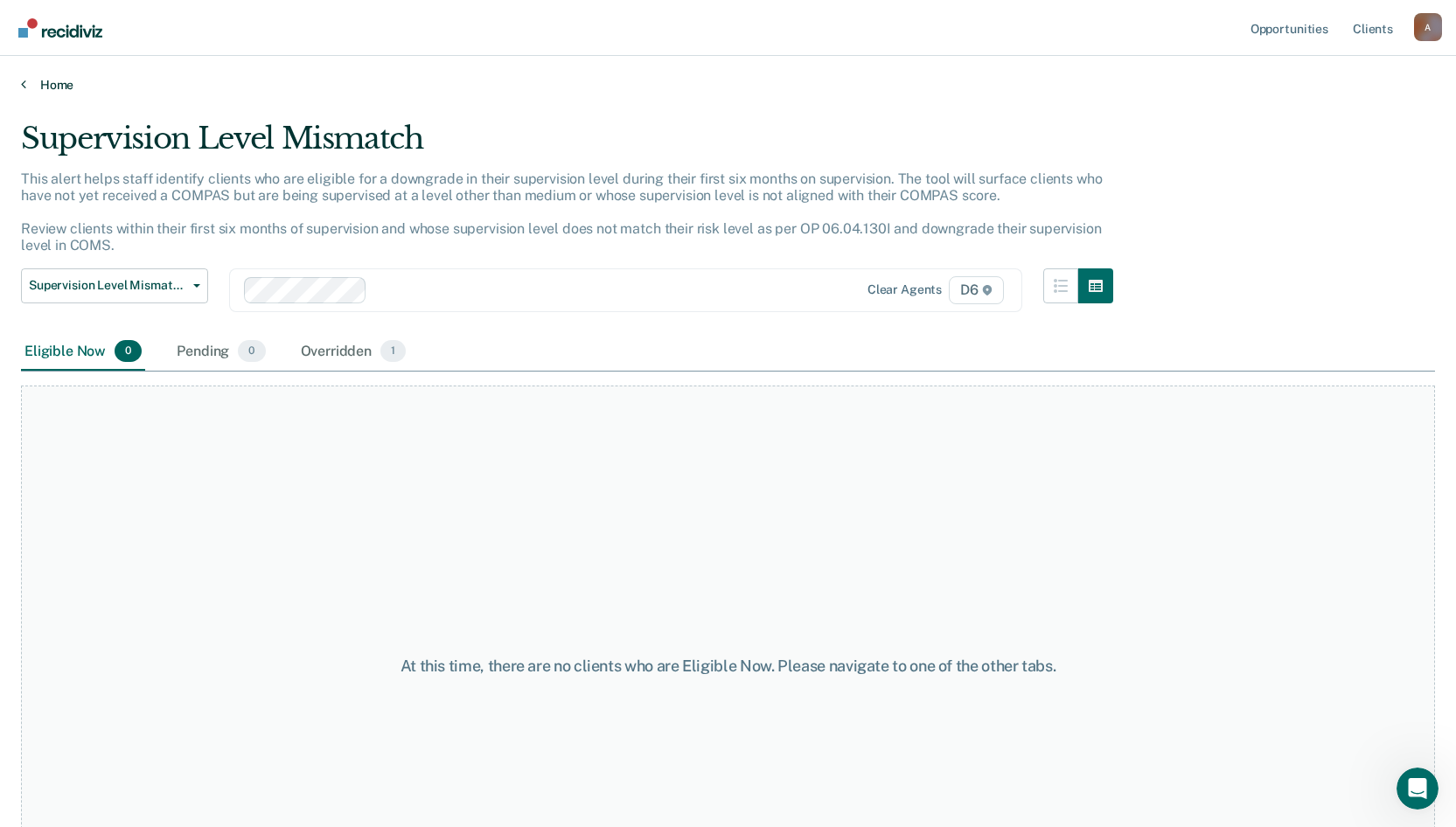
click at [45, 80] on link "Home" at bounding box center [728, 85] width 1414 height 16
